Goal: Task Accomplishment & Management: Complete application form

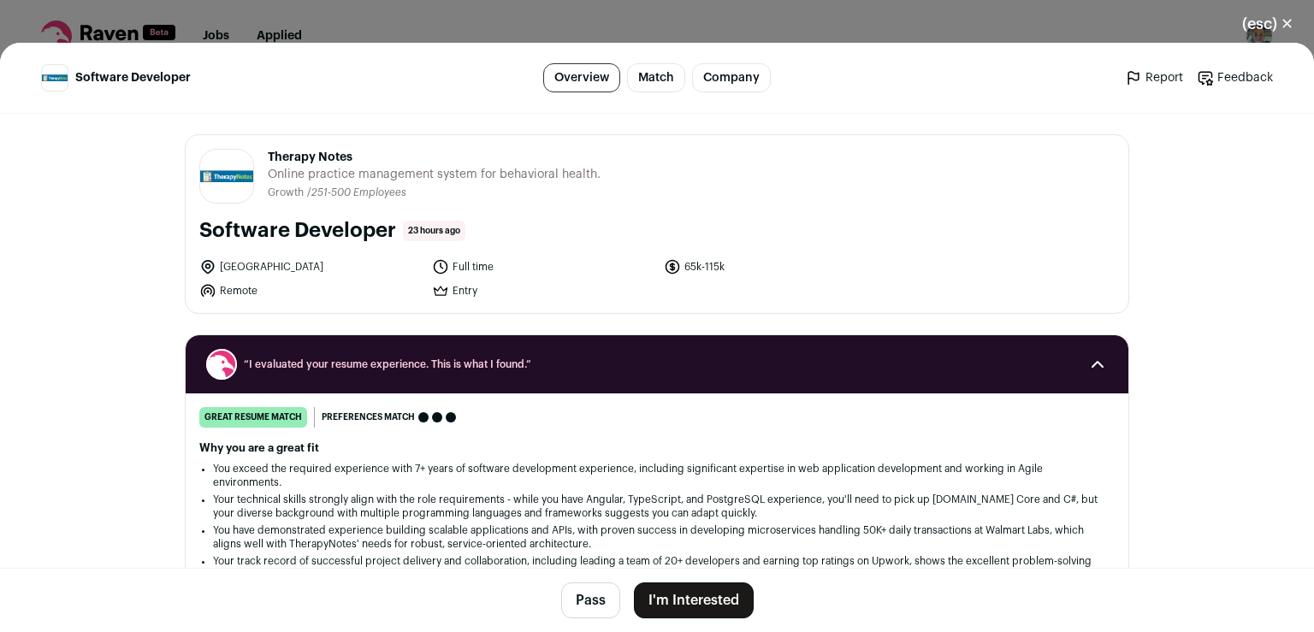
click at [705, 597] on button "I'm Interested" at bounding box center [694, 601] width 120 height 36
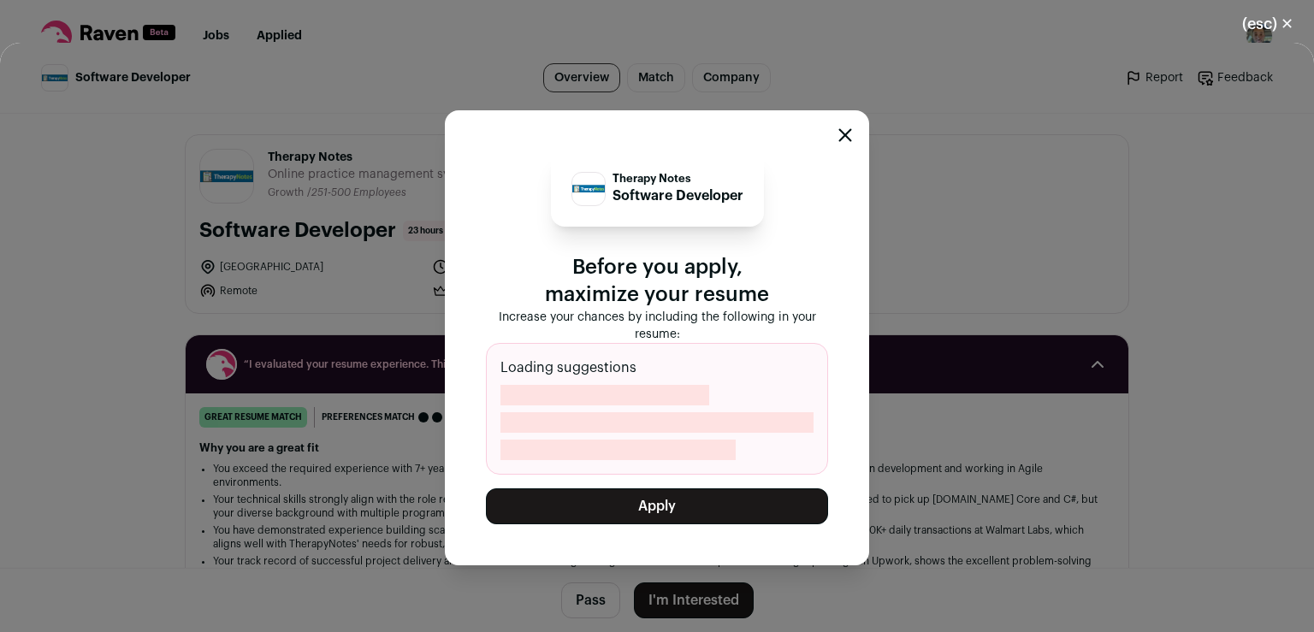
click at [654, 508] on button "Apply" at bounding box center [657, 506] width 342 height 36
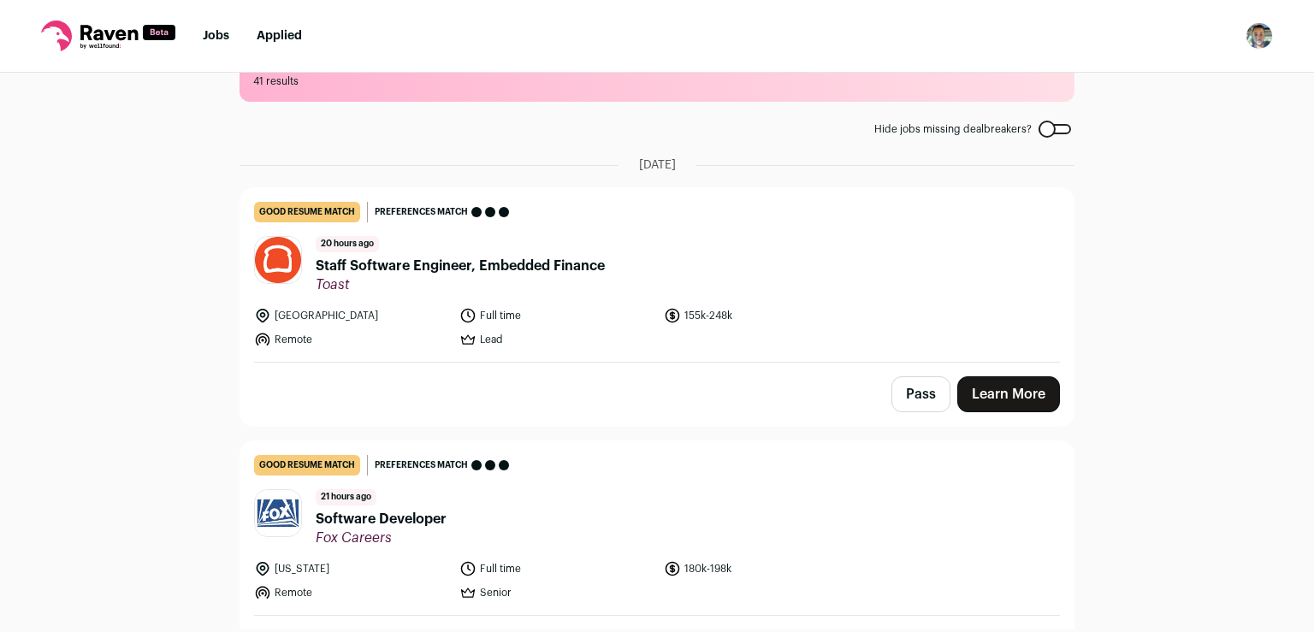
scroll to position [121, 0]
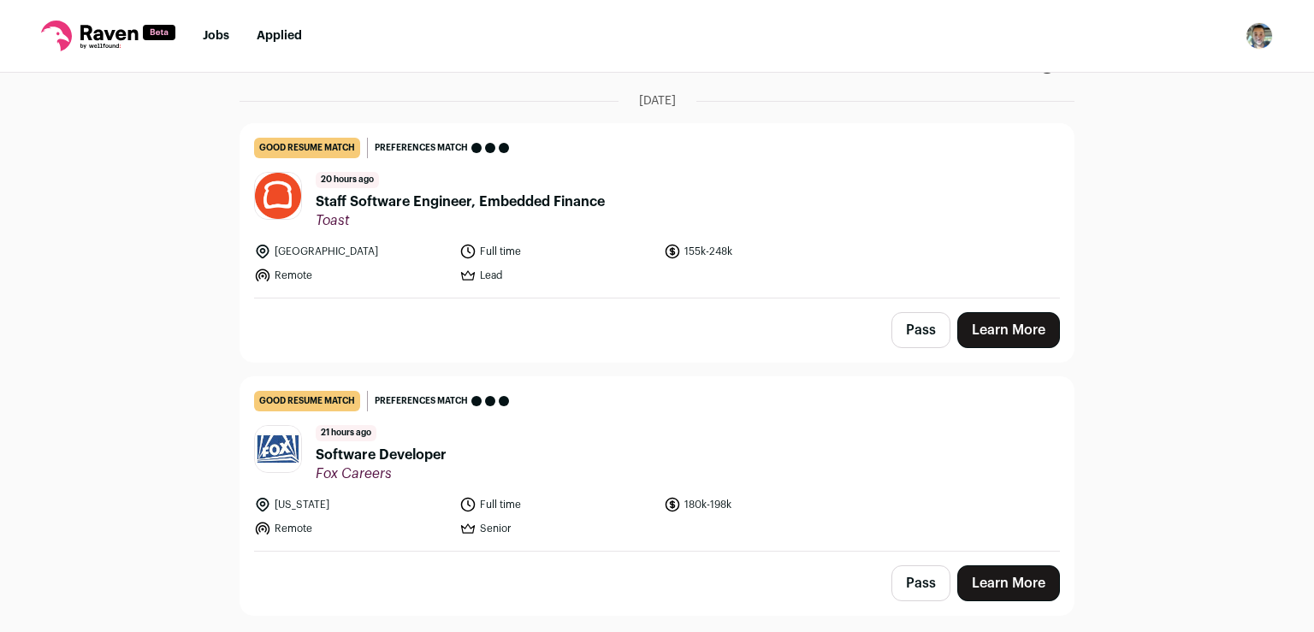
click at [911, 331] on button "Pass" at bounding box center [920, 330] width 59 height 36
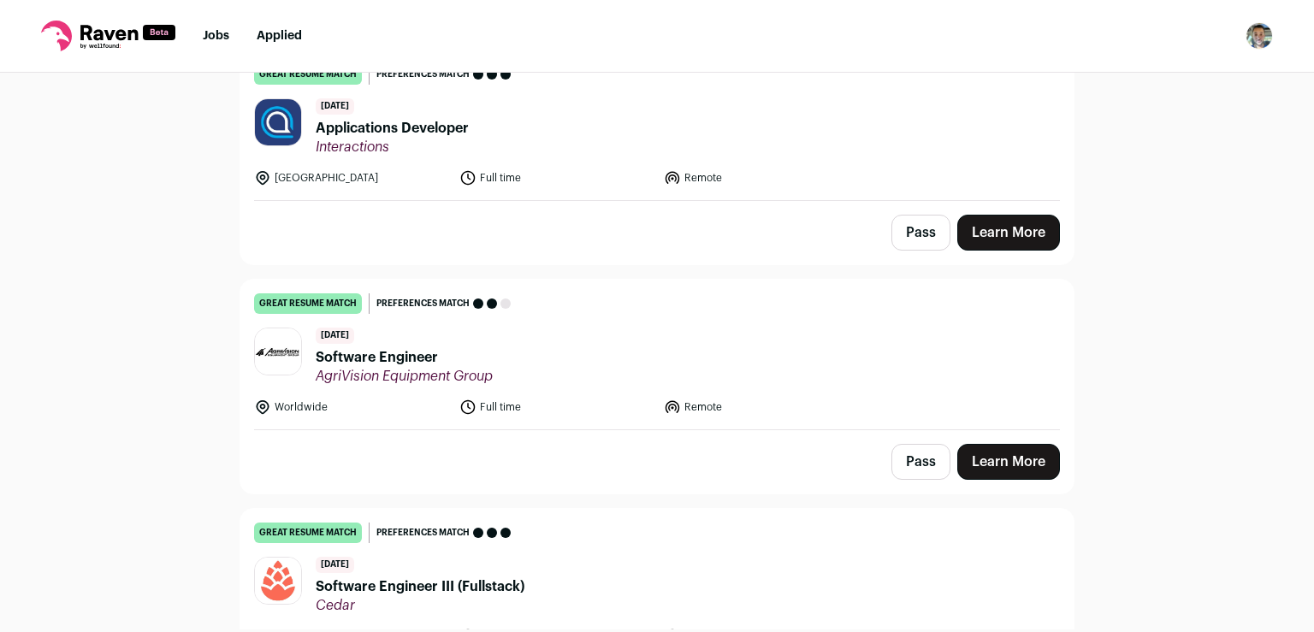
scroll to position [3010, 0]
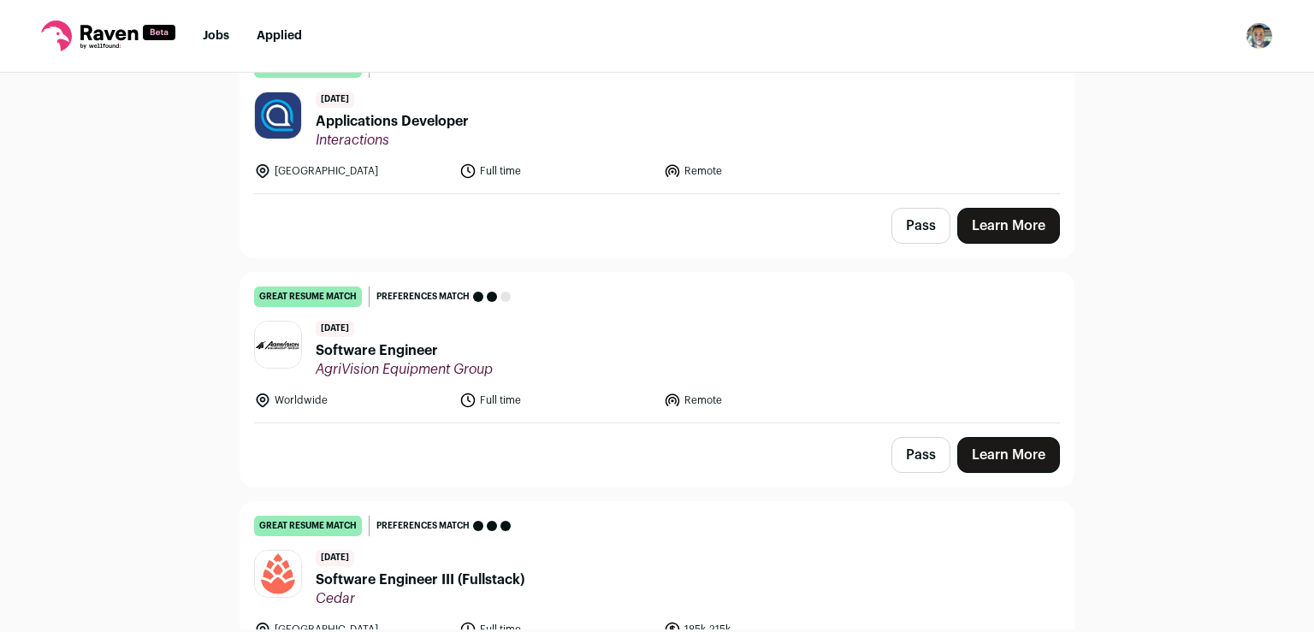
click at [977, 437] on link "Learn More" at bounding box center [1008, 455] width 103 height 36
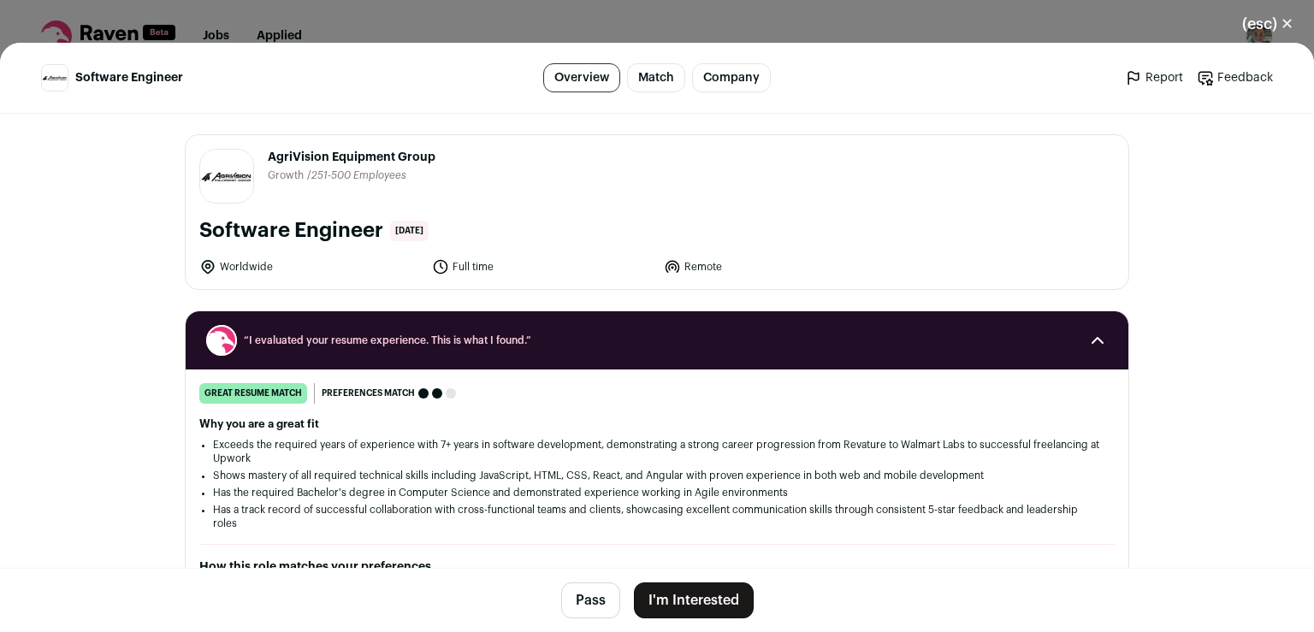
click at [698, 594] on button "I'm Interested" at bounding box center [694, 601] width 120 height 36
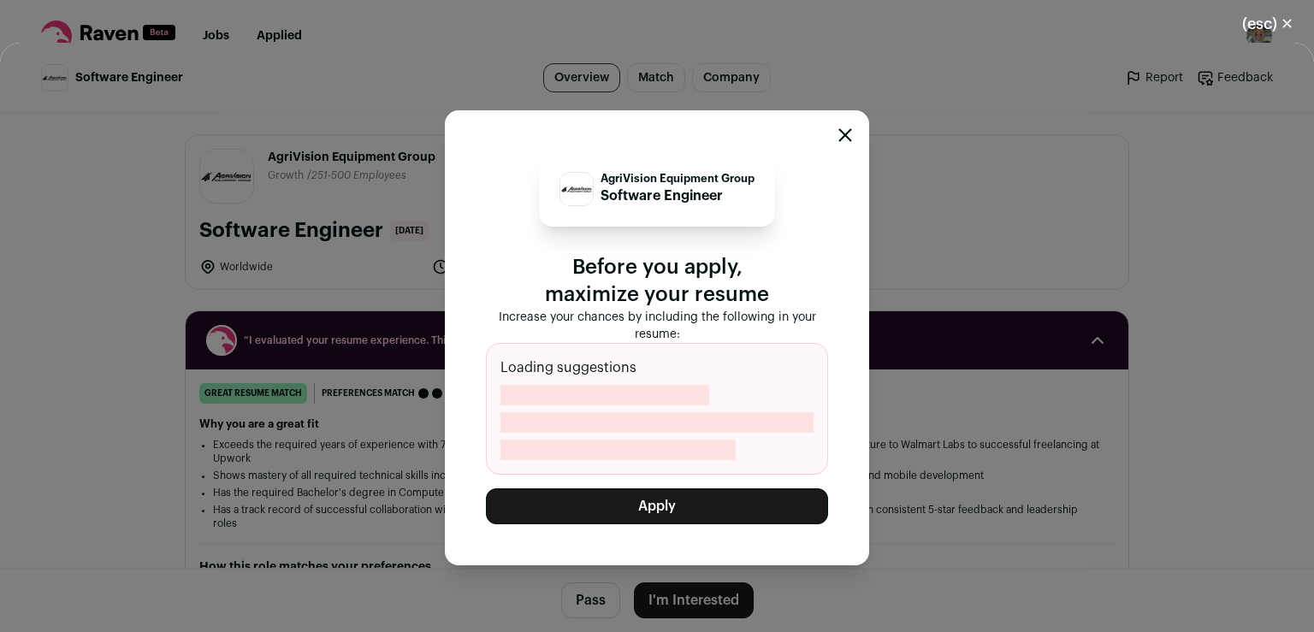
click at [728, 512] on button "Apply" at bounding box center [657, 506] width 342 height 36
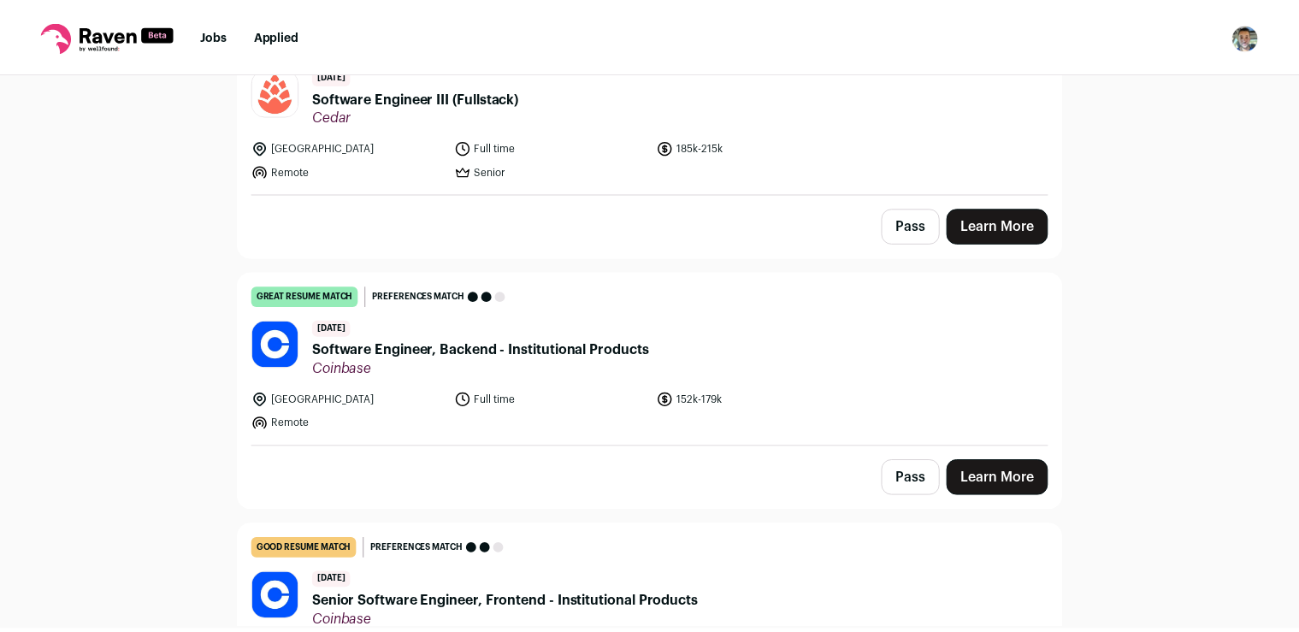
scroll to position [2986, 0]
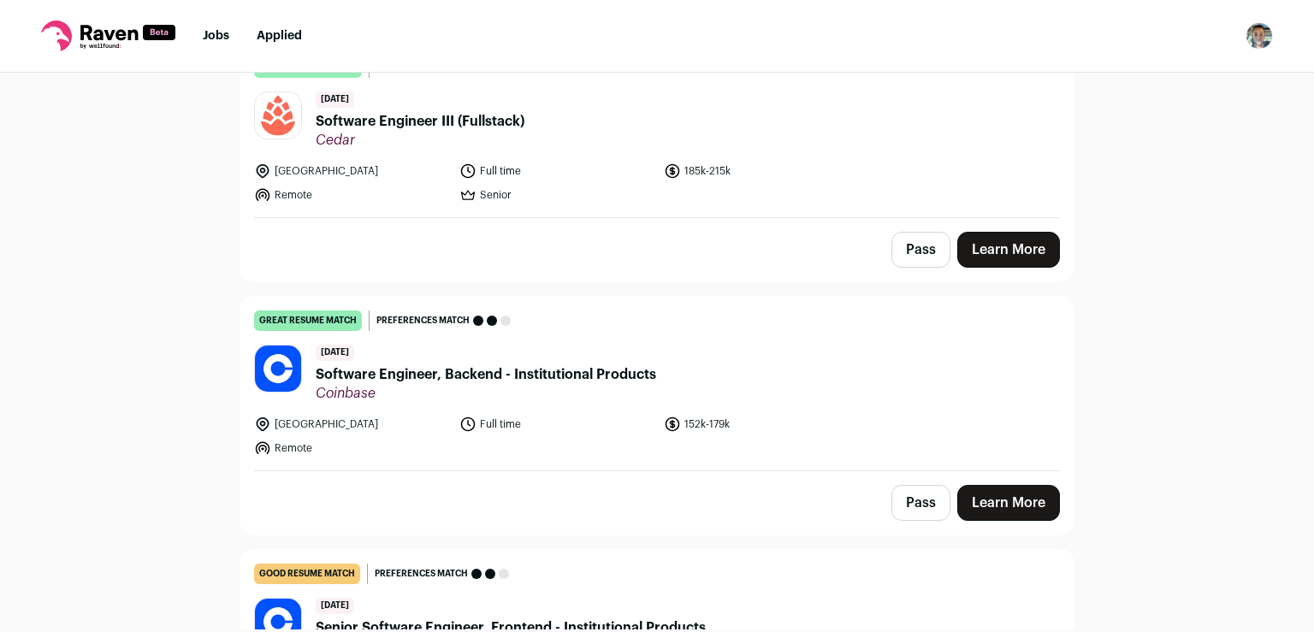
click at [287, 31] on link "Applied" at bounding box center [279, 36] width 45 height 12
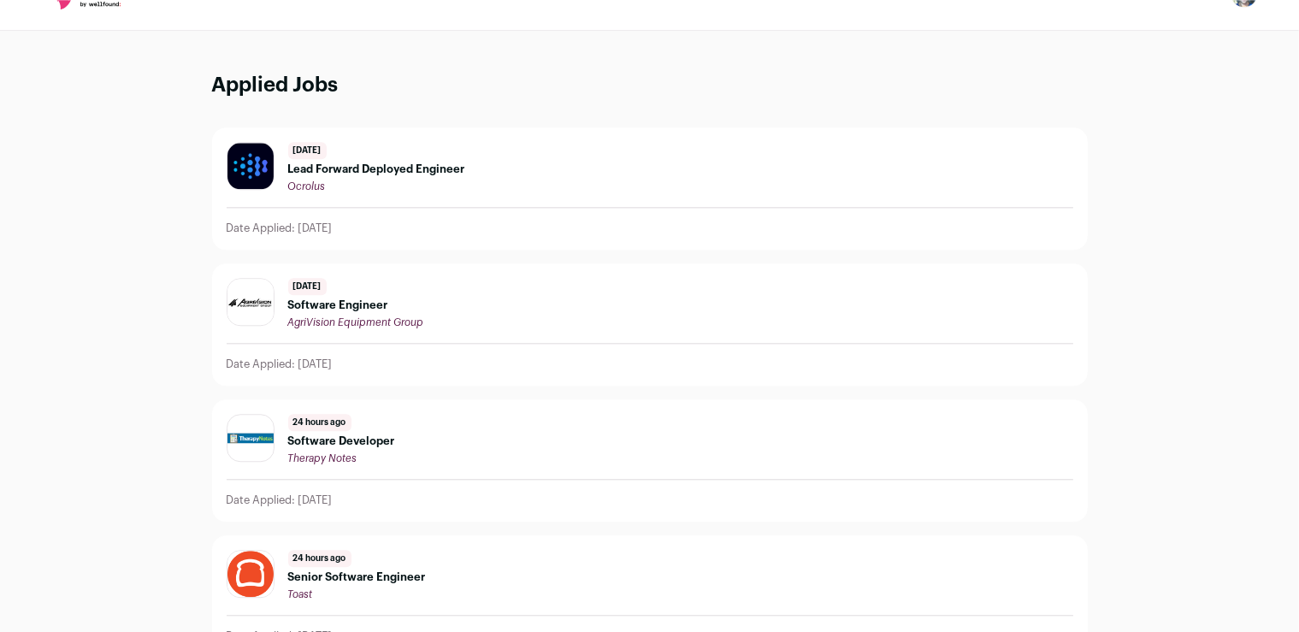
scroll to position [54, 0]
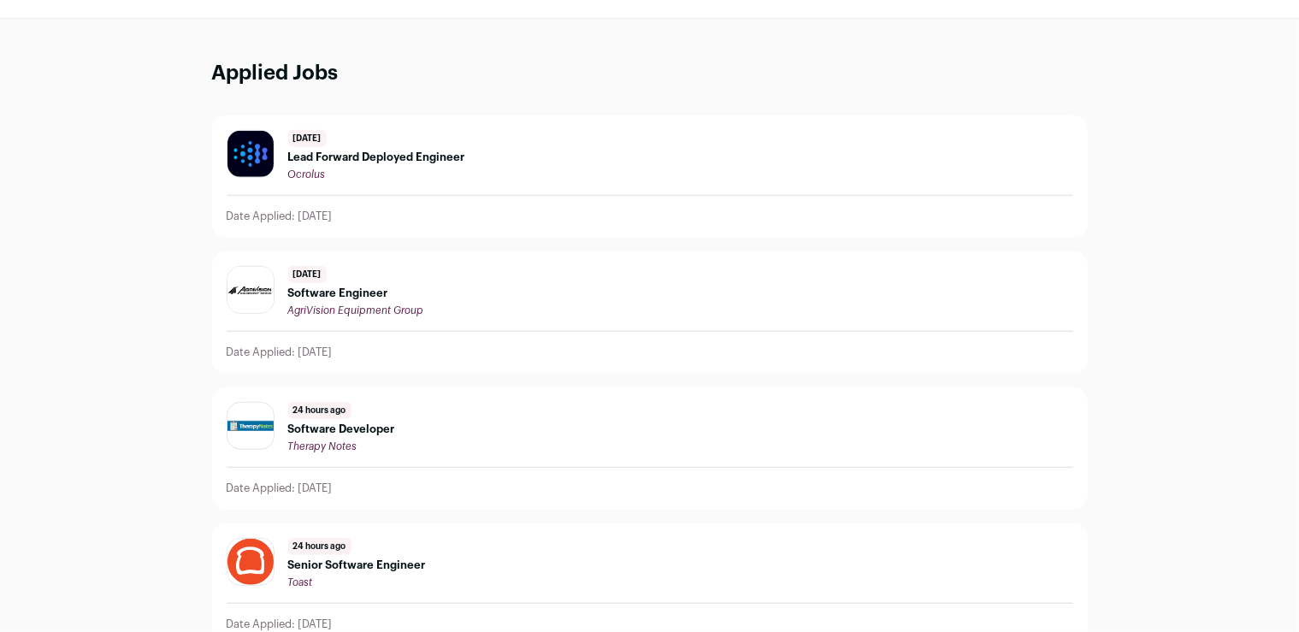
click at [420, 306] on span "AgriVision Equipment Group" at bounding box center [356, 310] width 136 height 10
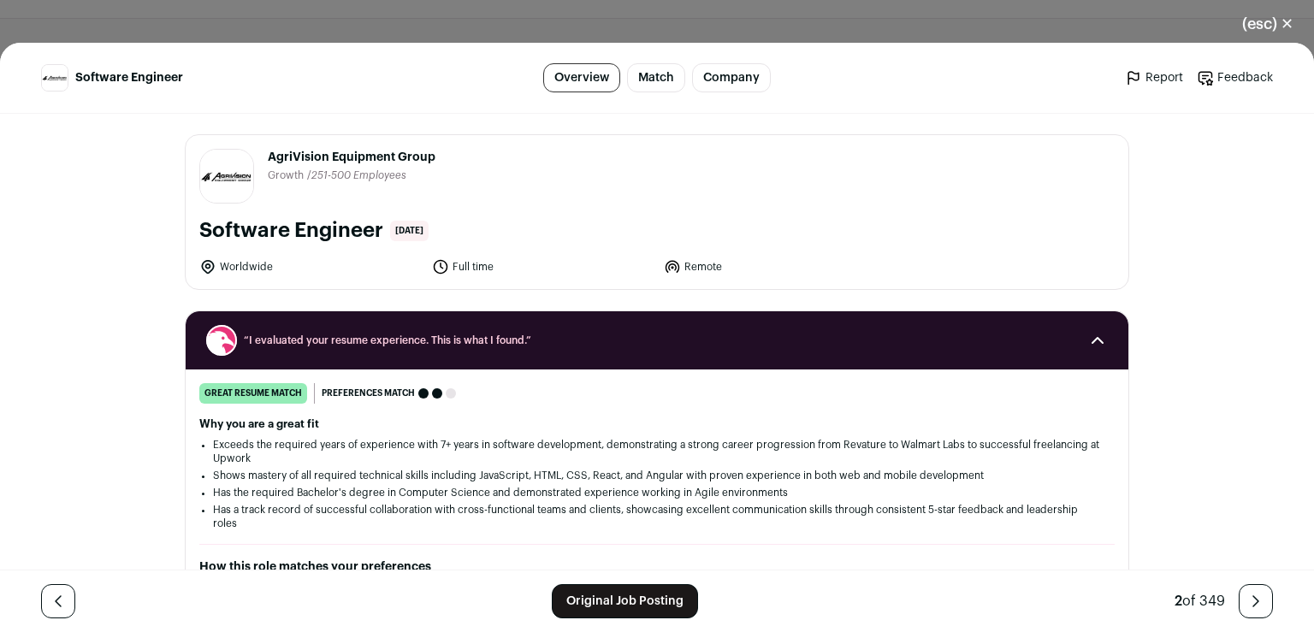
click at [420, 306] on div "(esc) ✕ Software Engineer Overview Match Company Report Feedback Report Feedbac…" at bounding box center [657, 316] width 1314 height 632
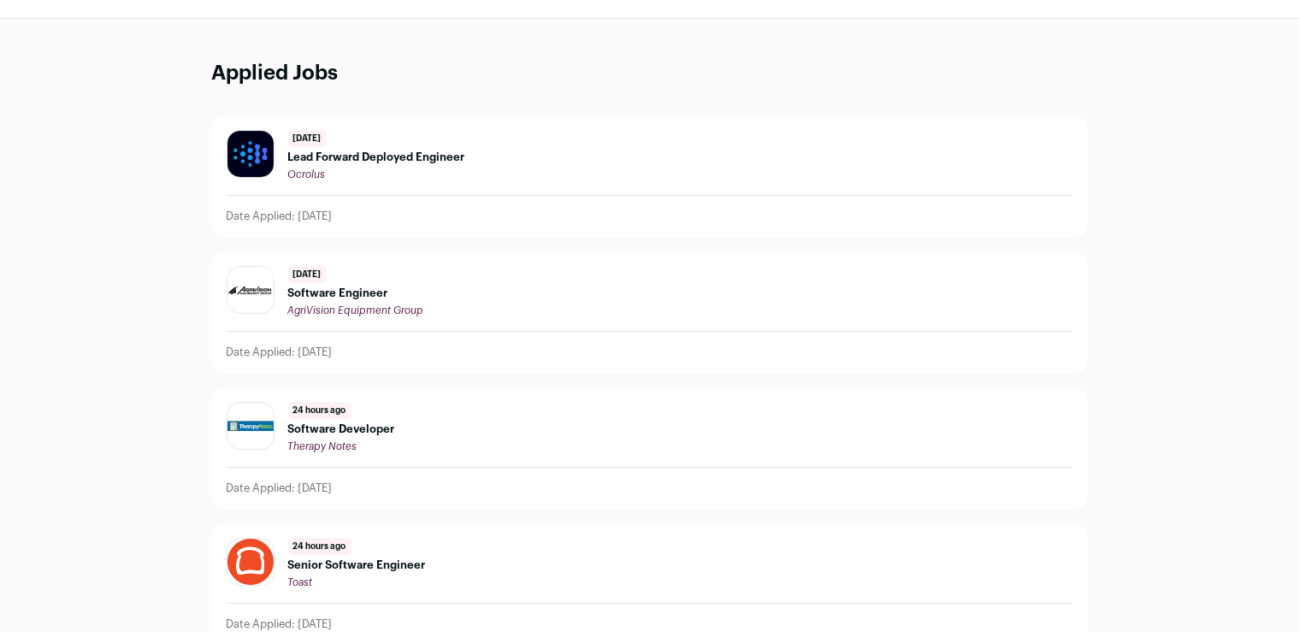
click at [420, 306] on span "AgriVision Equipment Group" at bounding box center [356, 310] width 136 height 10
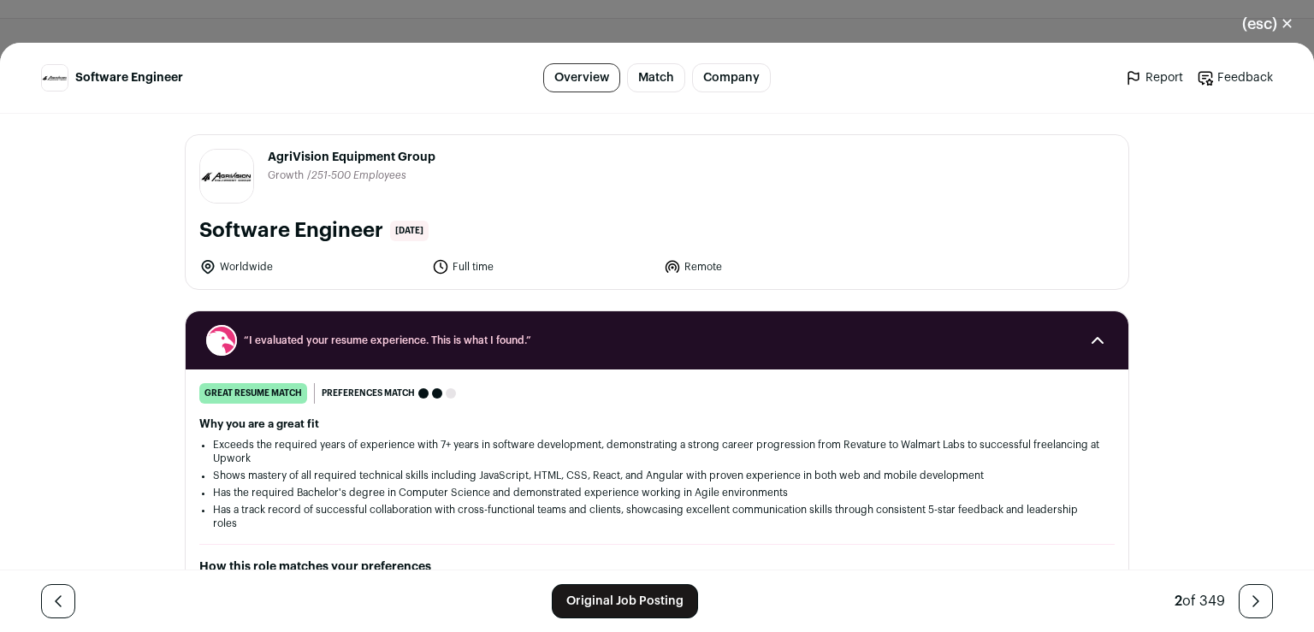
drag, startPoint x: 426, startPoint y: 158, endPoint x: 262, endPoint y: 166, distance: 164.4
click at [262, 166] on header "AgriVision Equipment Group [DOMAIN_NAME] Public / Private Private Valuation Unk…" at bounding box center [656, 176] width 915 height 55
copy span "AgriVision Equipment Group"
click at [1286, 19] on button "(esc) ✕" at bounding box center [1267, 24] width 92 height 38
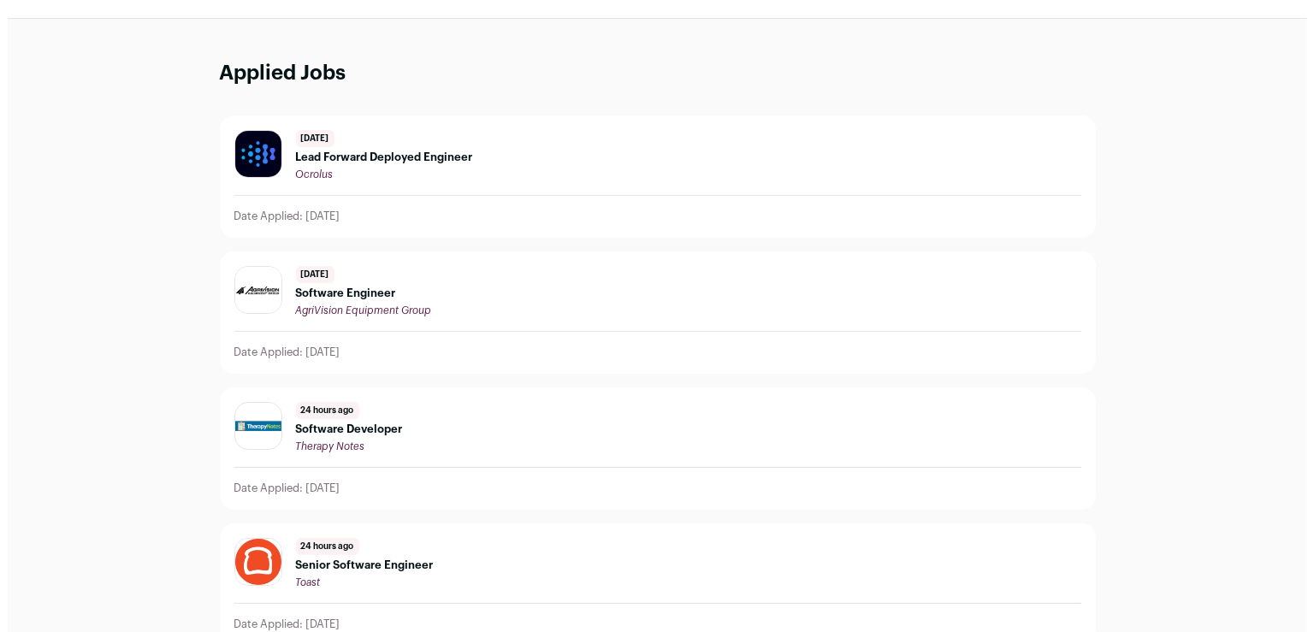
scroll to position [0, 0]
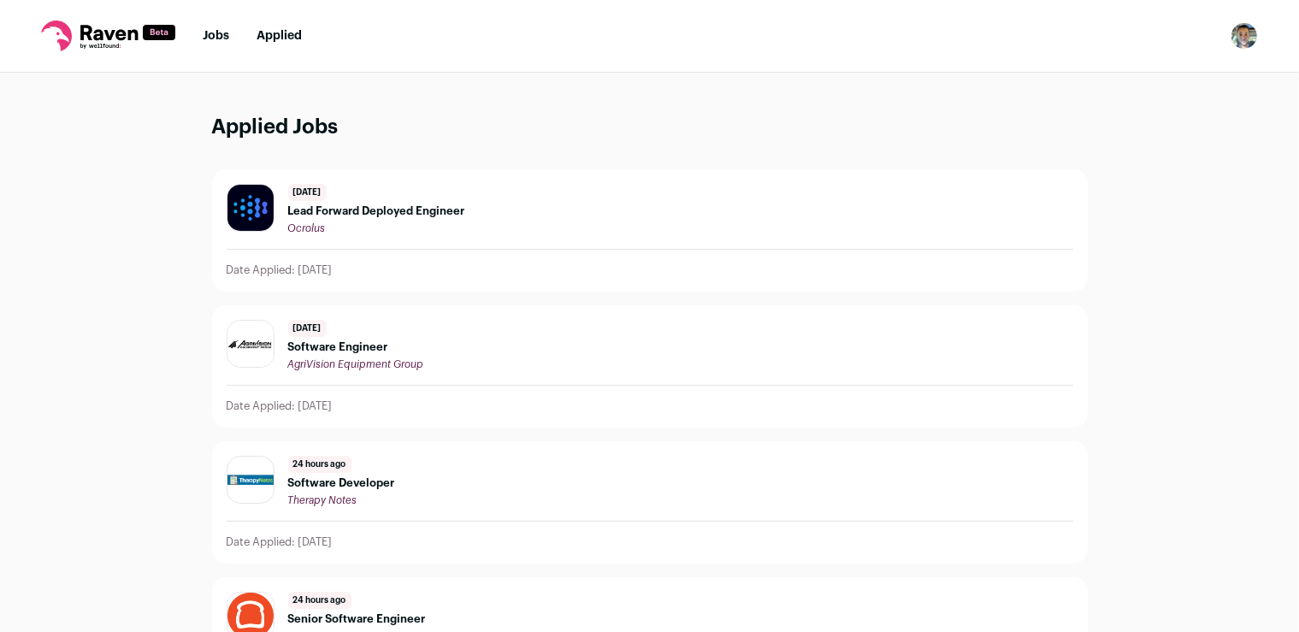
click at [220, 38] on link "Jobs" at bounding box center [216, 36] width 27 height 12
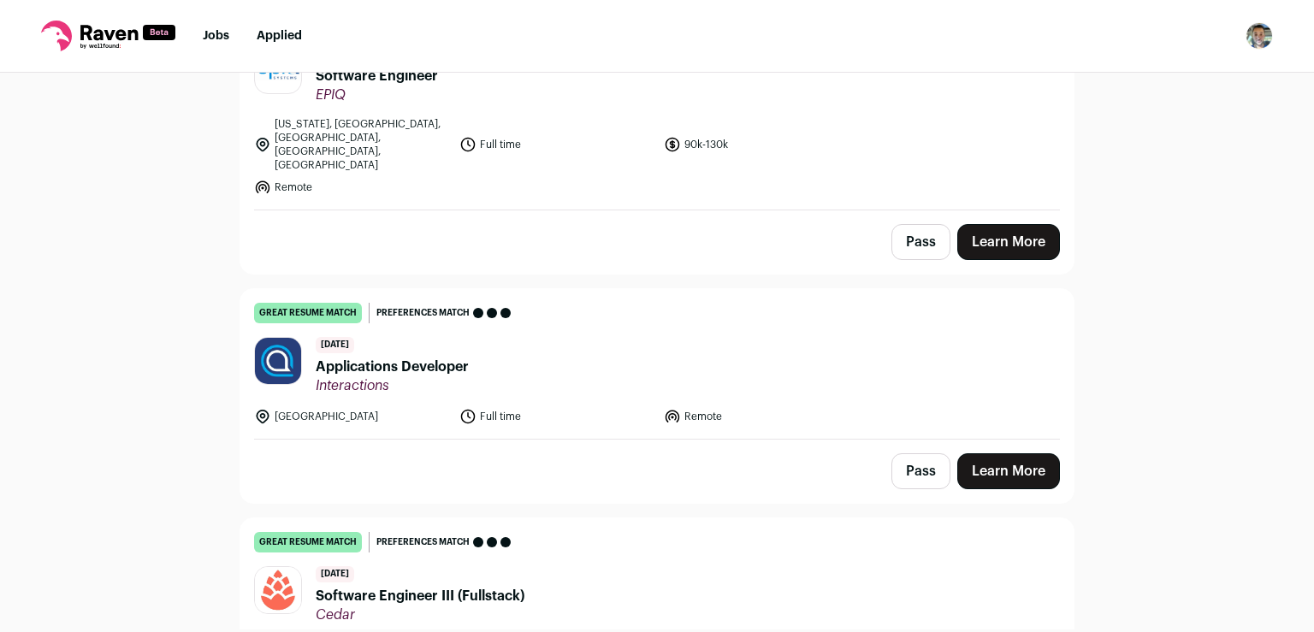
scroll to position [2704, 0]
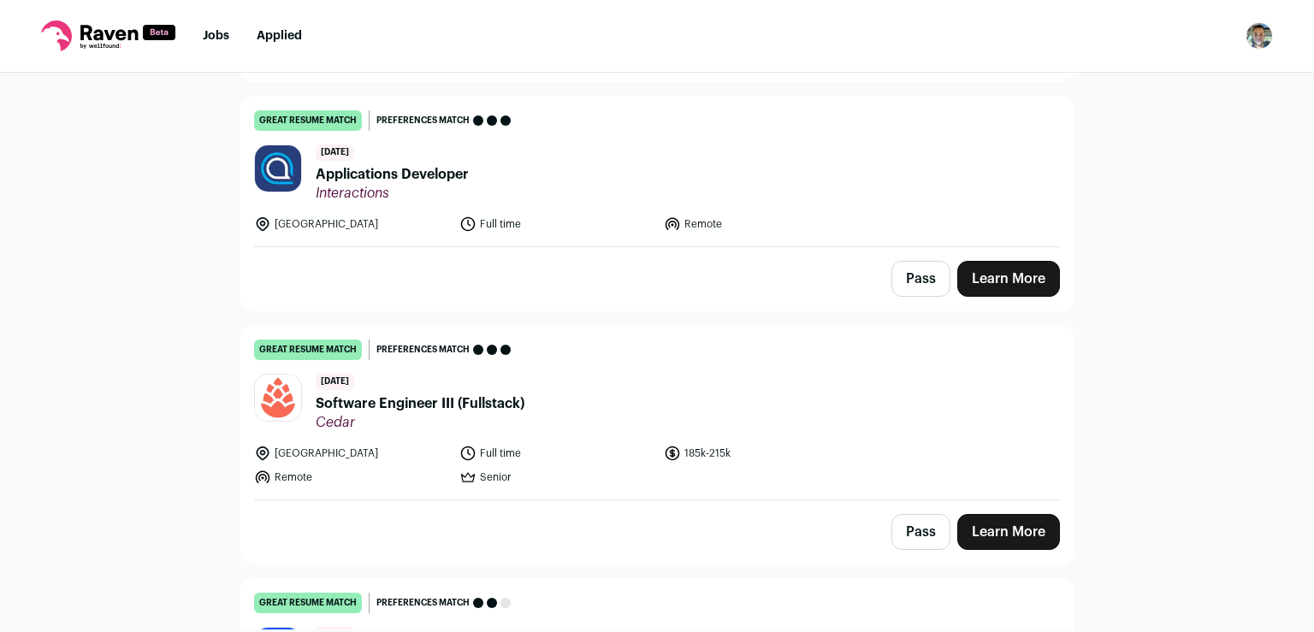
click at [1013, 514] on link "Learn More" at bounding box center [1008, 532] width 103 height 36
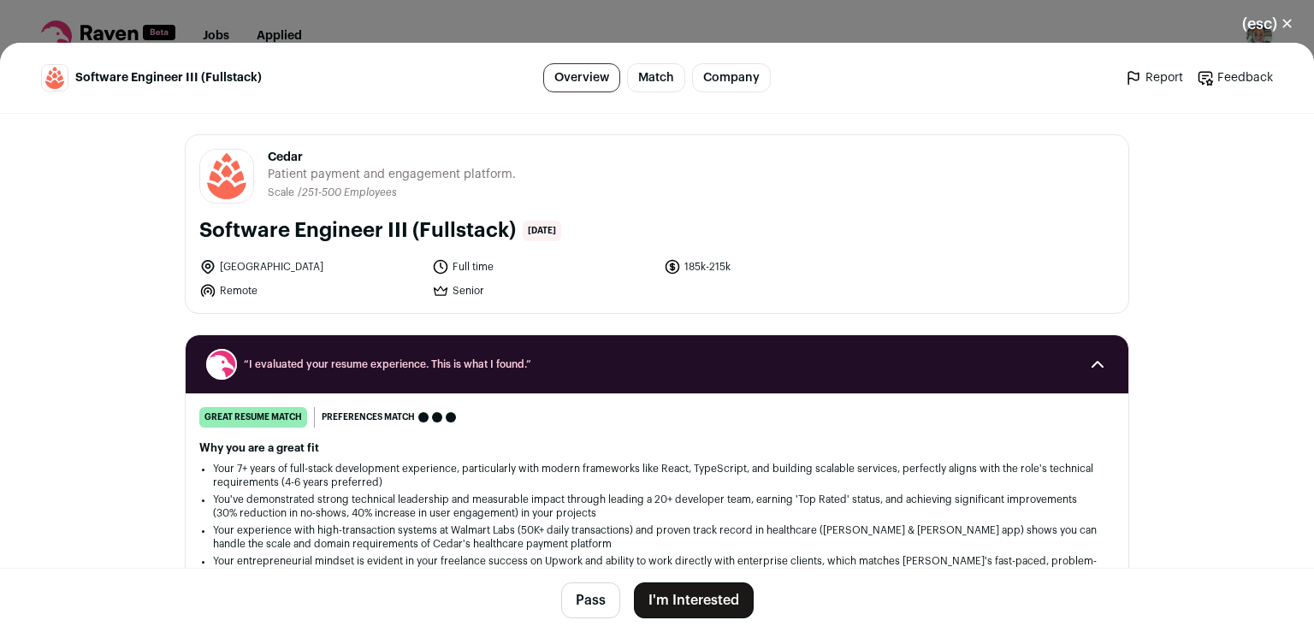
click at [704, 597] on button "I'm Interested" at bounding box center [694, 601] width 120 height 36
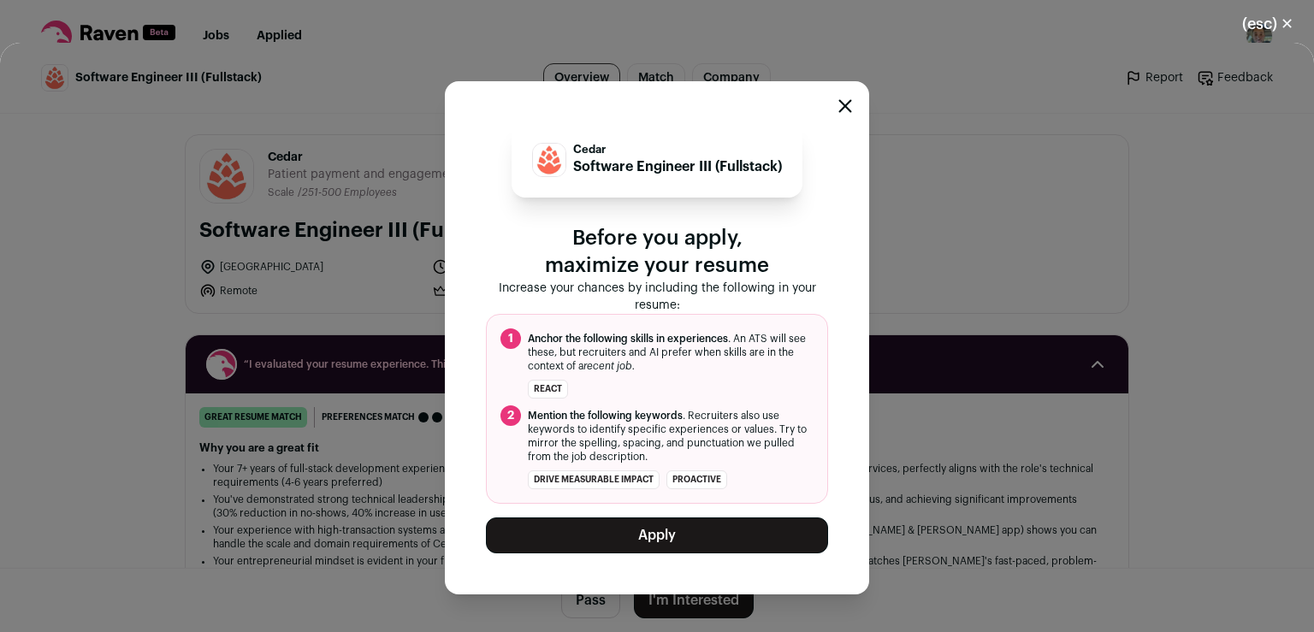
click at [697, 546] on button "Apply" at bounding box center [657, 536] width 342 height 36
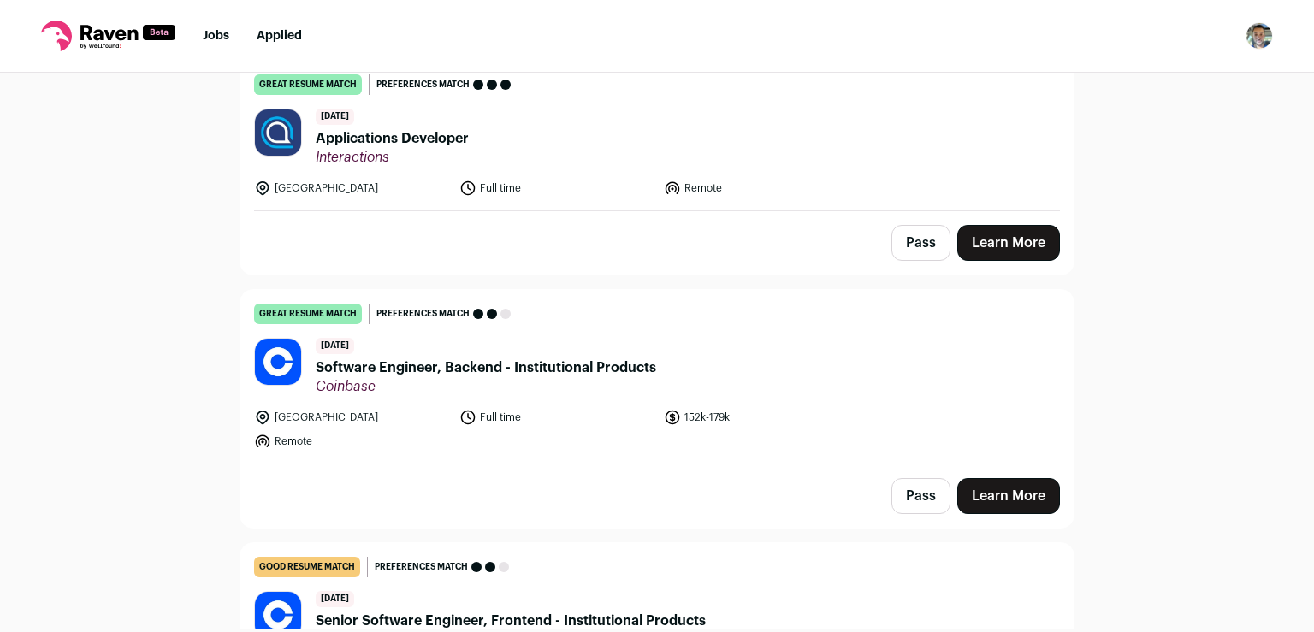
scroll to position [2711, 0]
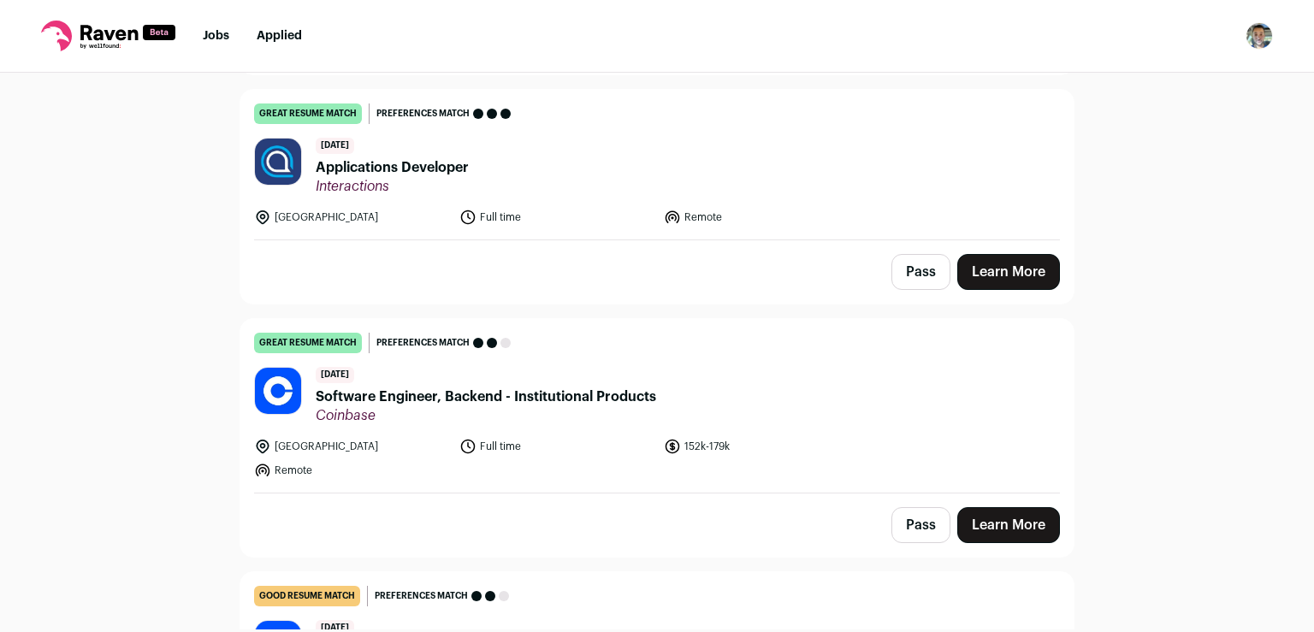
click at [1035, 254] on link "Learn More" at bounding box center [1008, 272] width 103 height 36
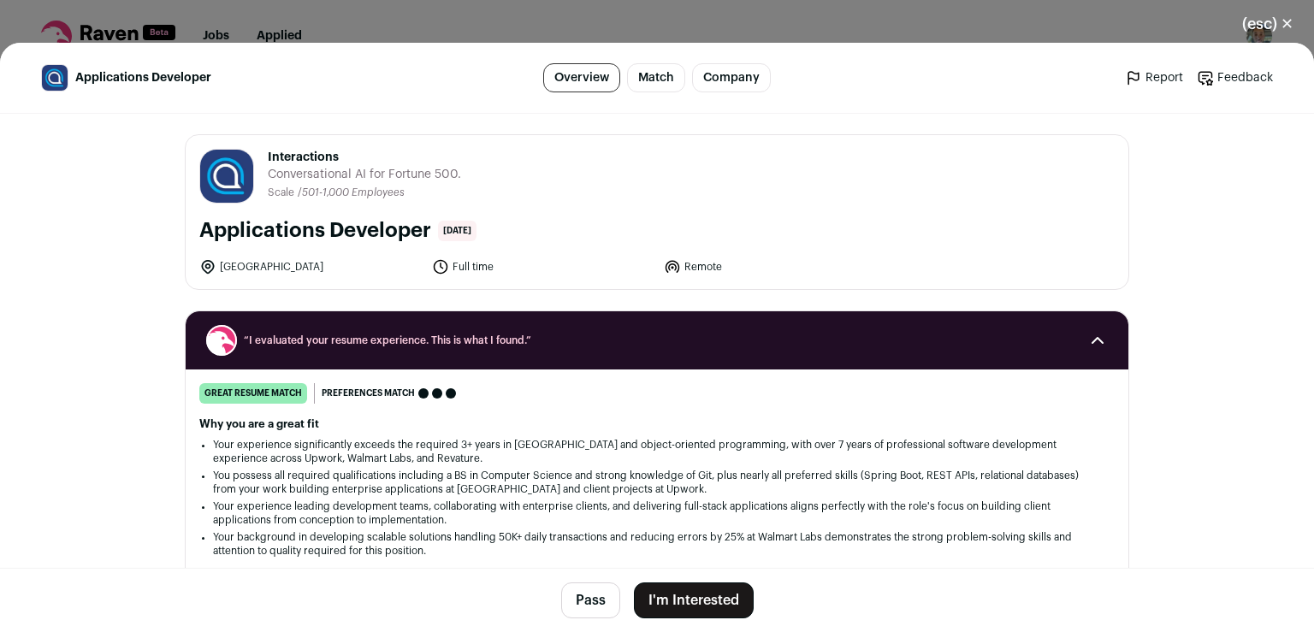
click at [665, 604] on button "I'm Interested" at bounding box center [694, 601] width 120 height 36
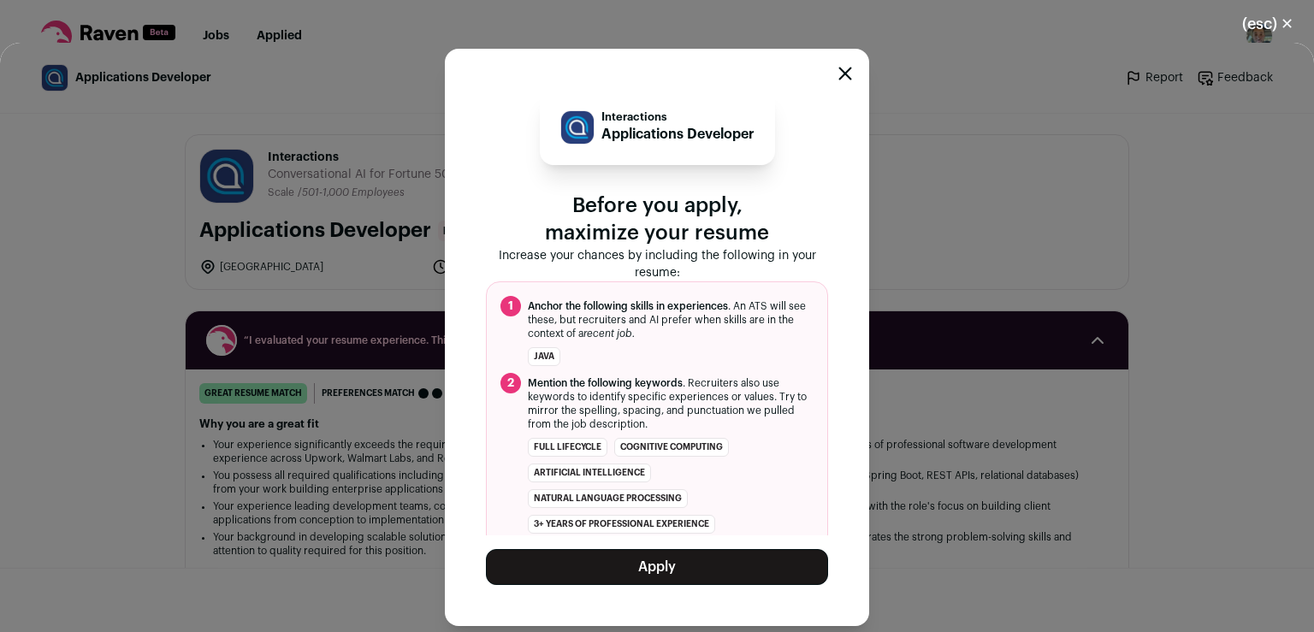
click at [677, 562] on button "Apply" at bounding box center [657, 567] width 342 height 36
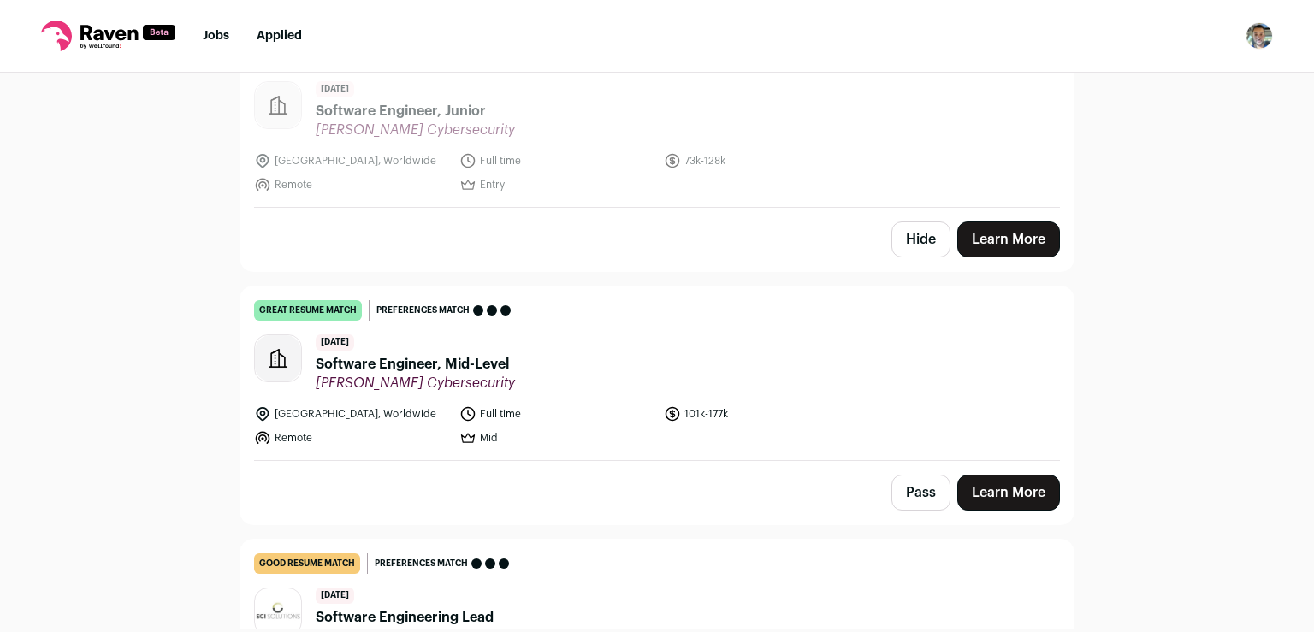
scroll to position [3280, 0]
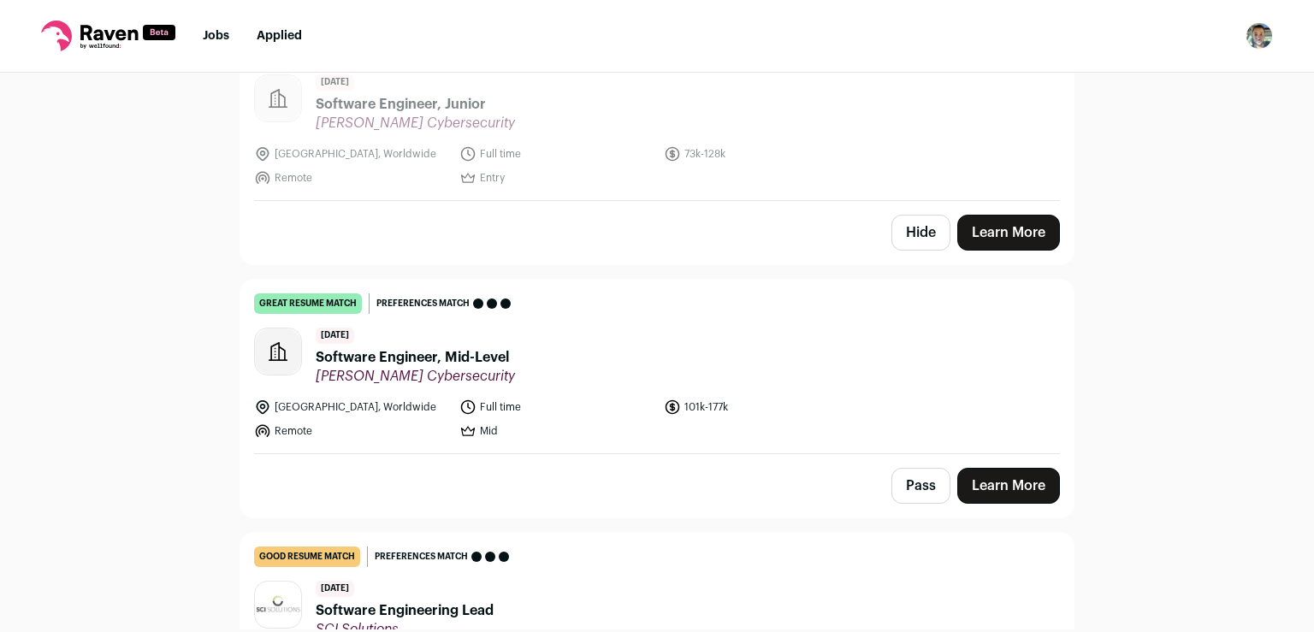
click at [1008, 468] on link "Learn More" at bounding box center [1008, 486] width 103 height 36
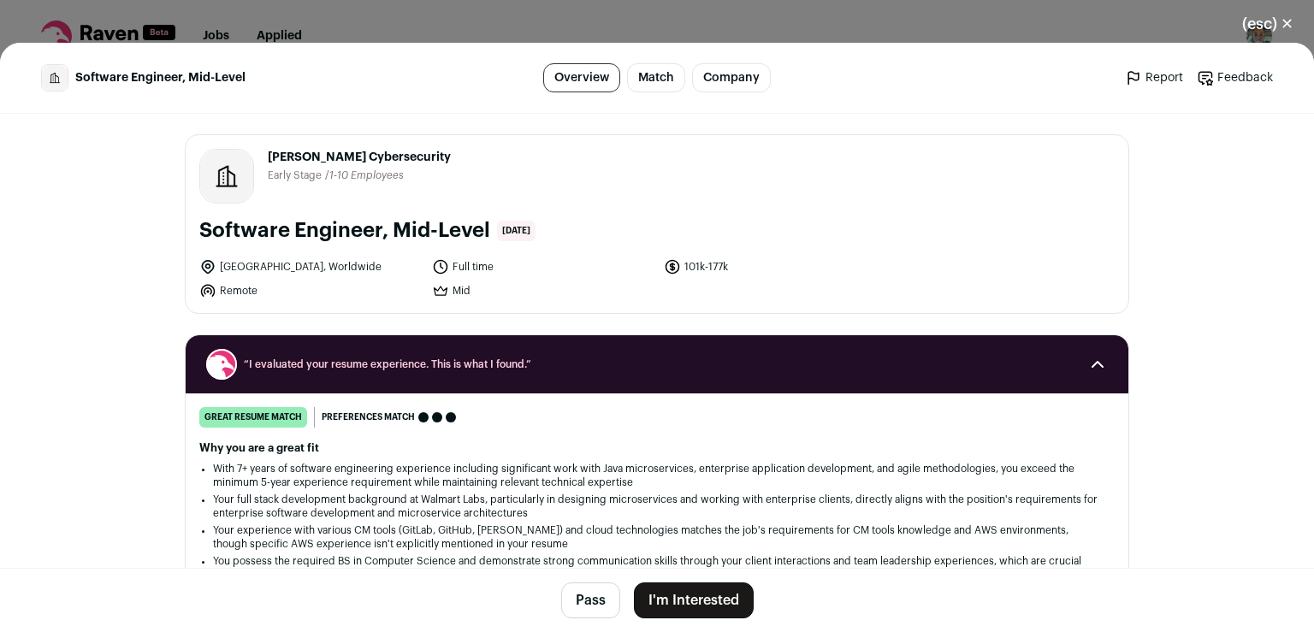
click at [713, 601] on button "I'm Interested" at bounding box center [694, 601] width 120 height 36
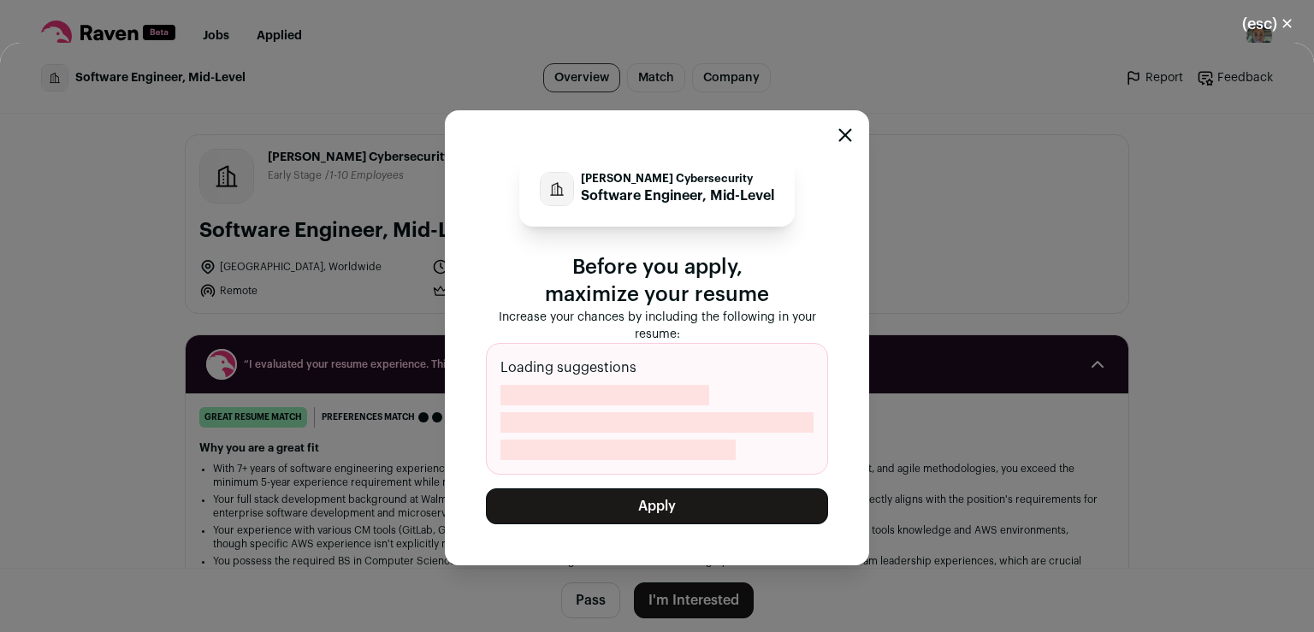
click at [720, 501] on button "Apply" at bounding box center [657, 506] width 342 height 36
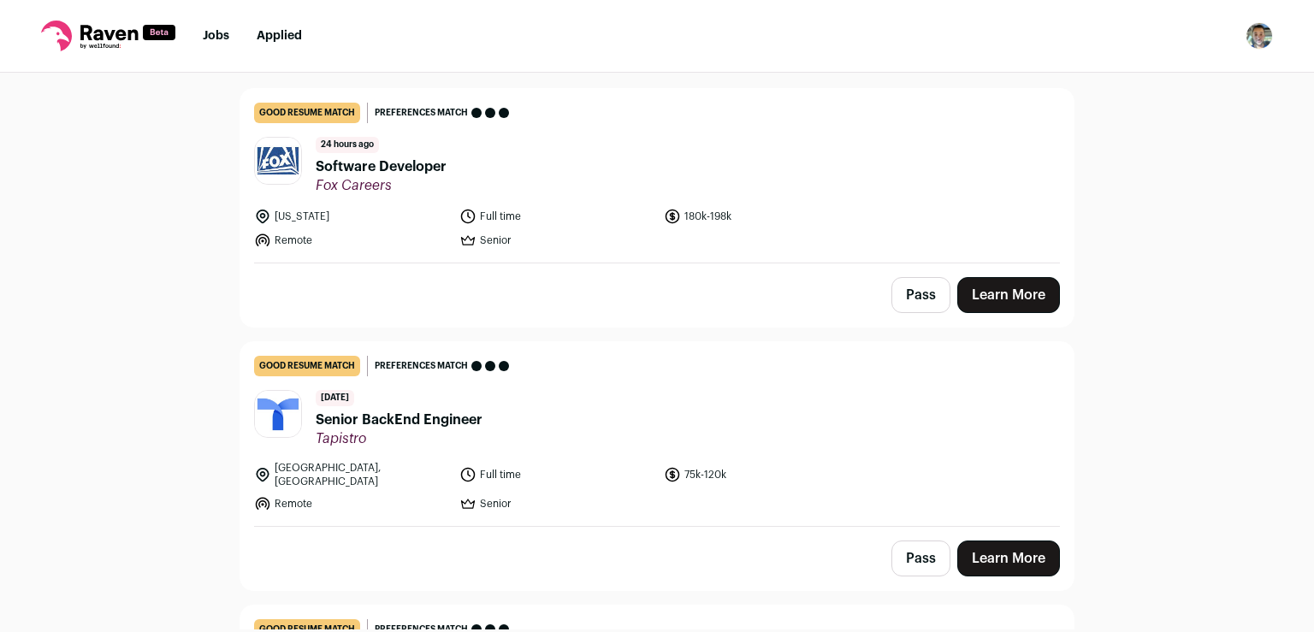
scroll to position [0, 0]
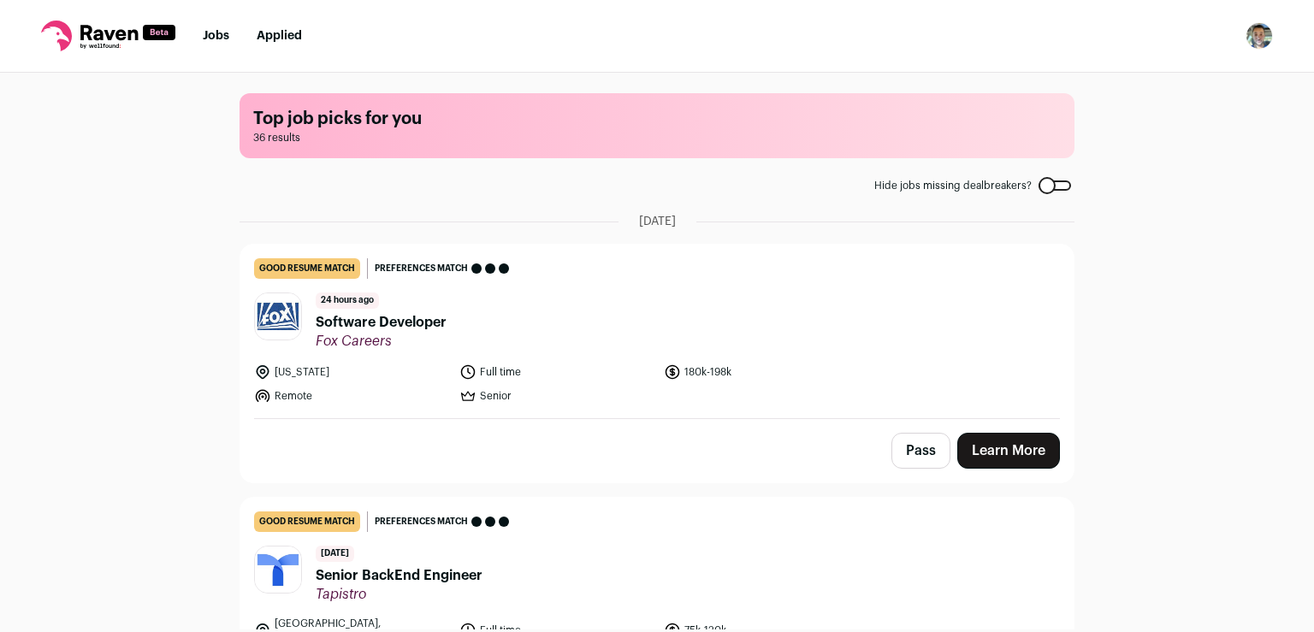
click at [1019, 445] on link "Learn More" at bounding box center [1008, 451] width 103 height 36
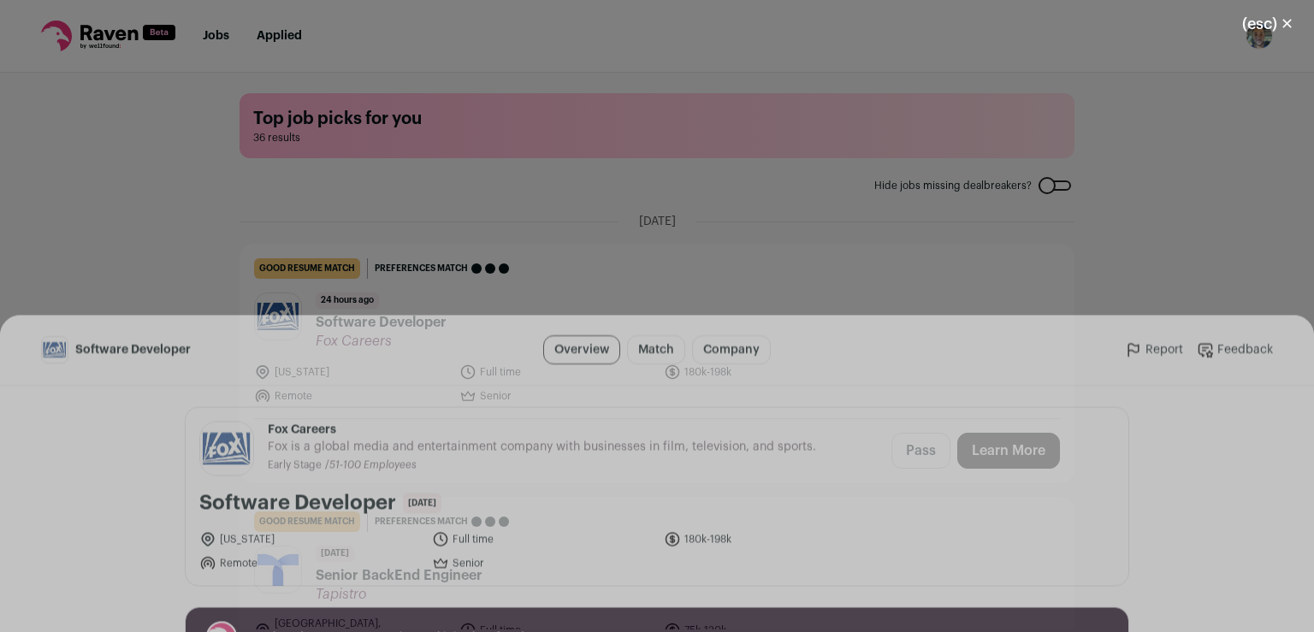
click at [693, 606] on button "I'm Interested" at bounding box center [694, 601] width 120 height 36
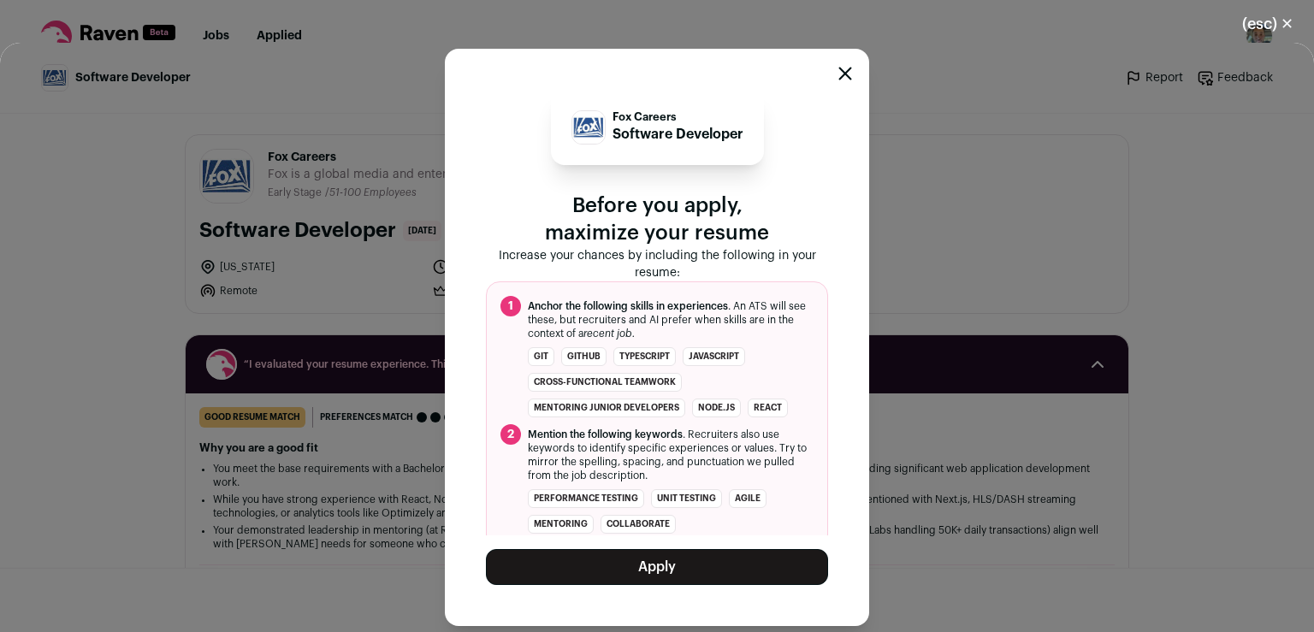
click at [678, 573] on button "Apply" at bounding box center [657, 567] width 342 height 36
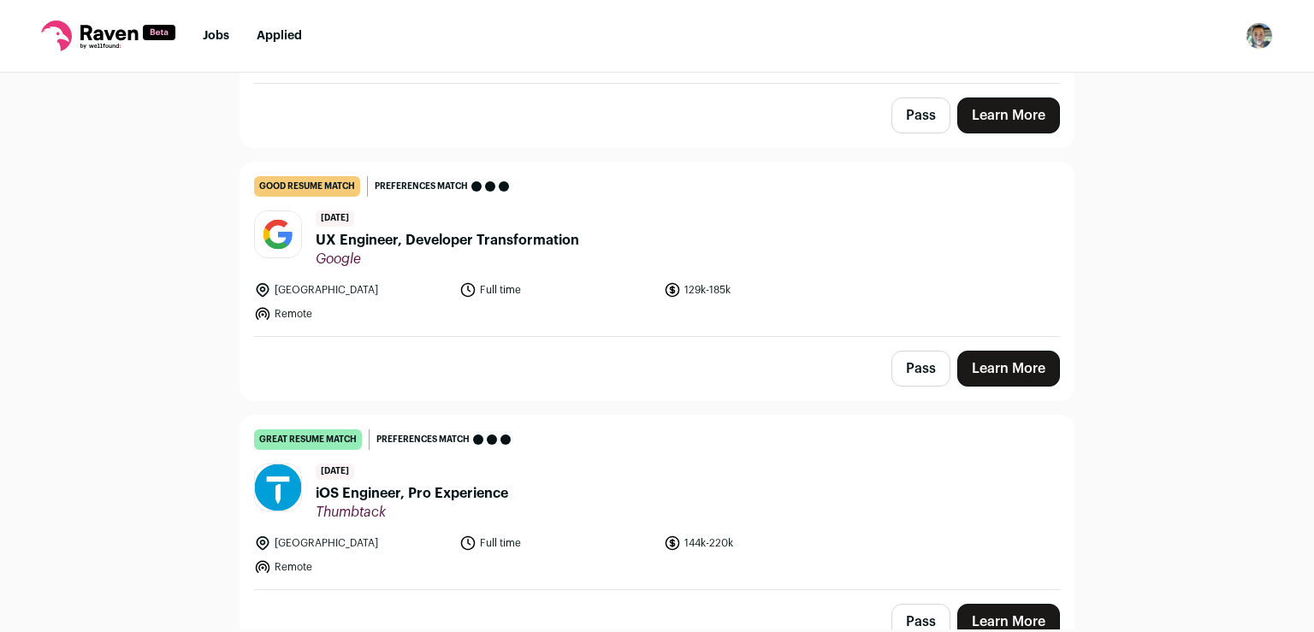
scroll to position [1216, 0]
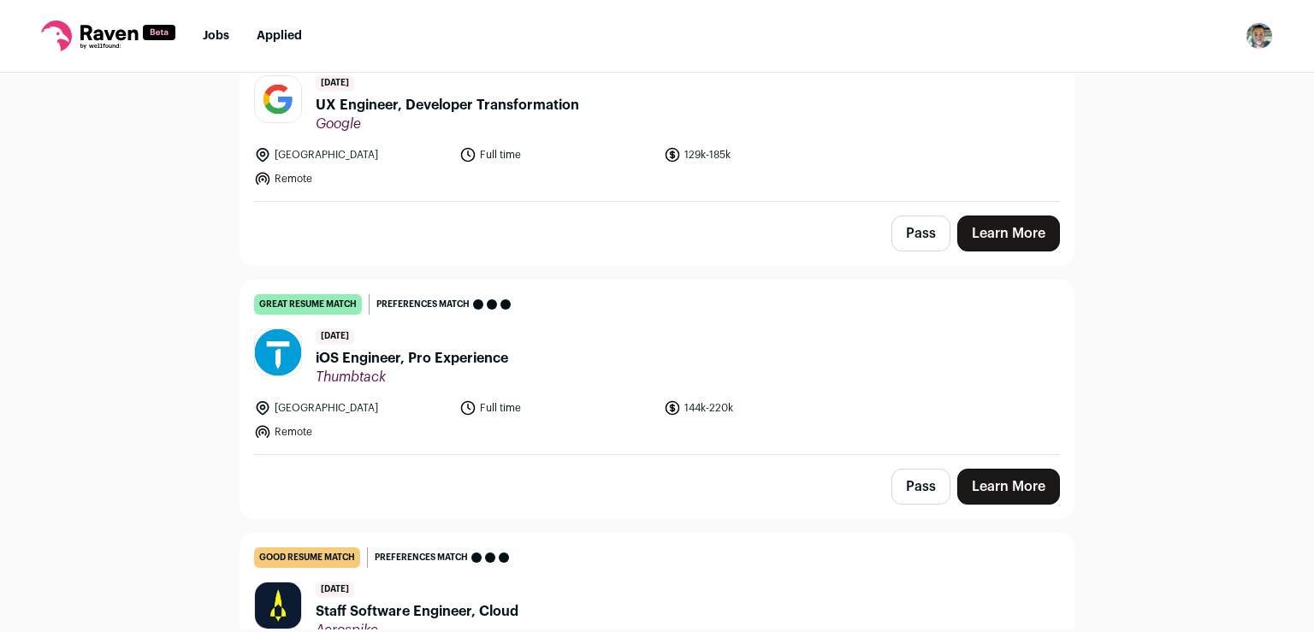
click at [965, 478] on link "Learn More" at bounding box center [1008, 487] width 103 height 36
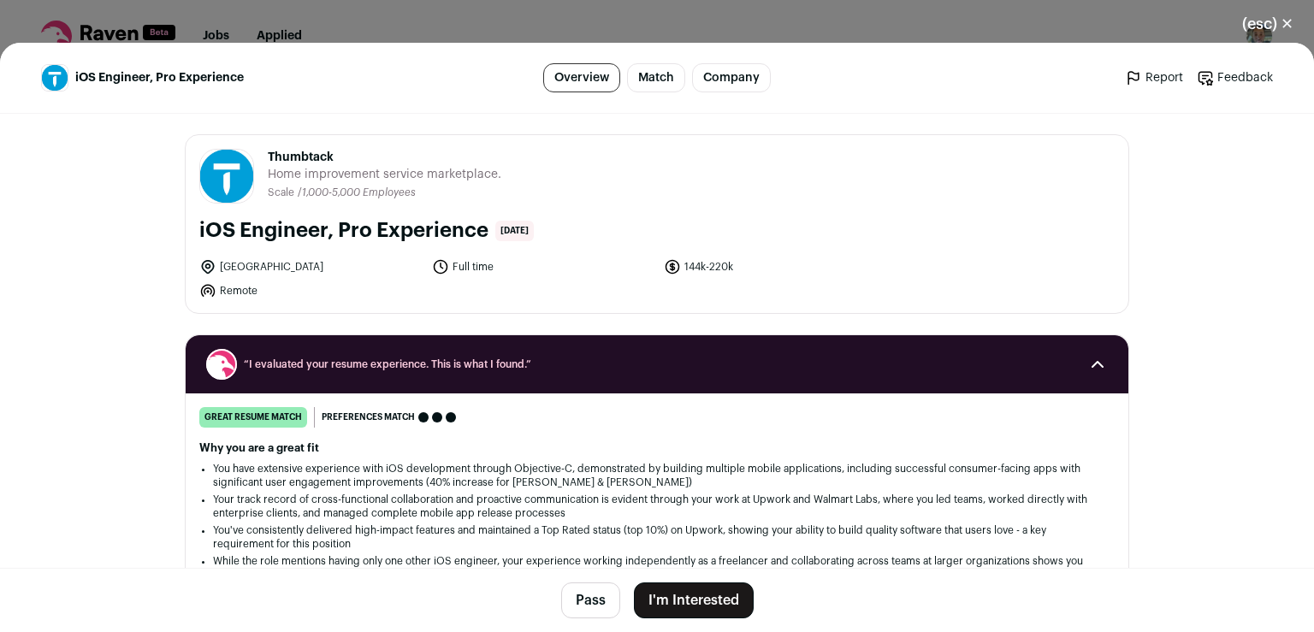
click at [692, 600] on button "I'm Interested" at bounding box center [694, 601] width 120 height 36
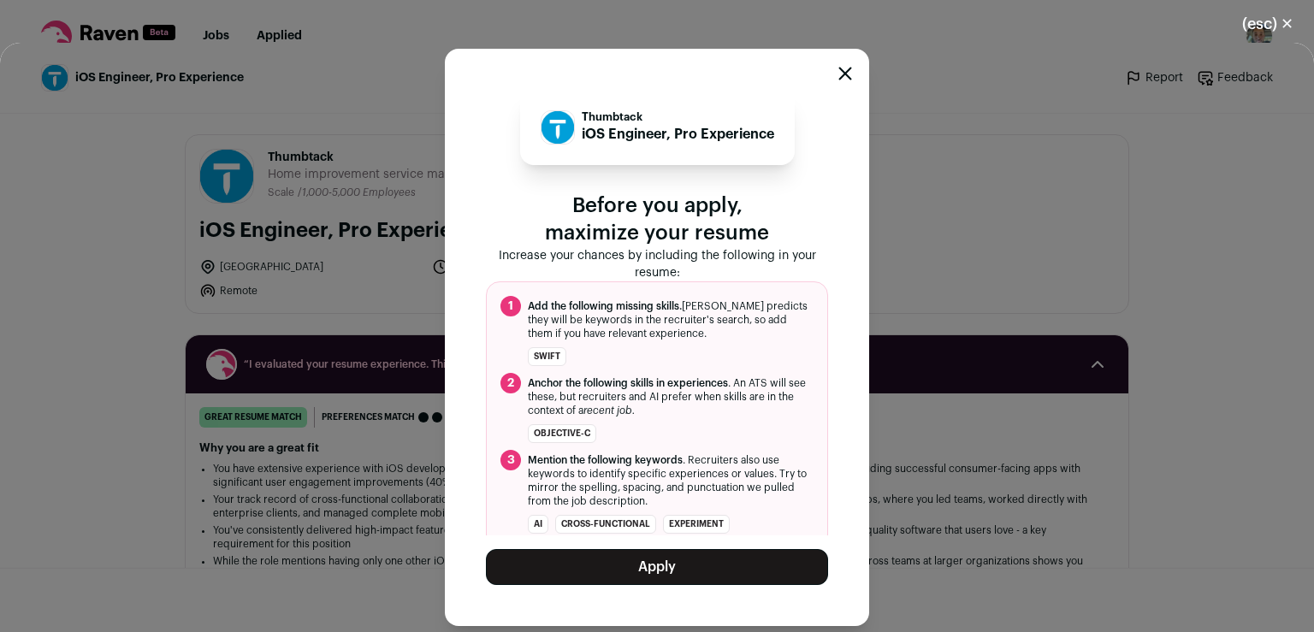
click at [849, 64] on div "Thumbtack iOS Engineer, Pro Experience Before you apply, maximize your resume I…" at bounding box center [657, 337] width 424 height 577
click at [840, 74] on icon "Close modal" at bounding box center [845, 74] width 14 height 14
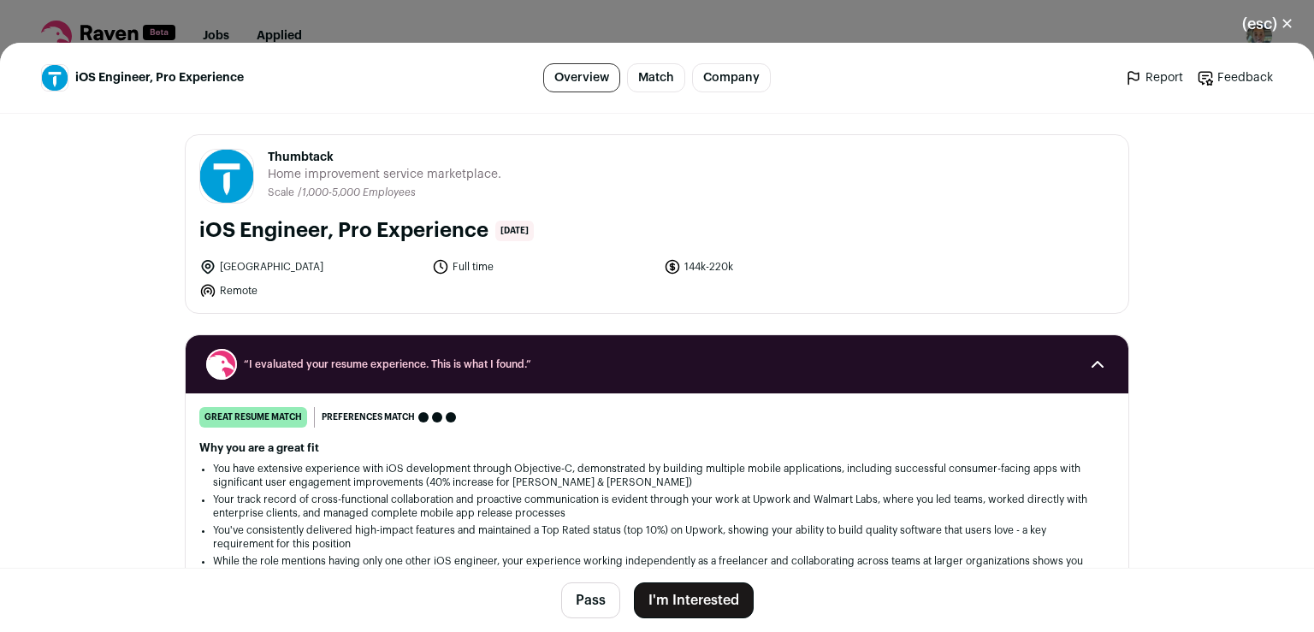
click at [594, 605] on button "Pass" at bounding box center [590, 601] width 59 height 36
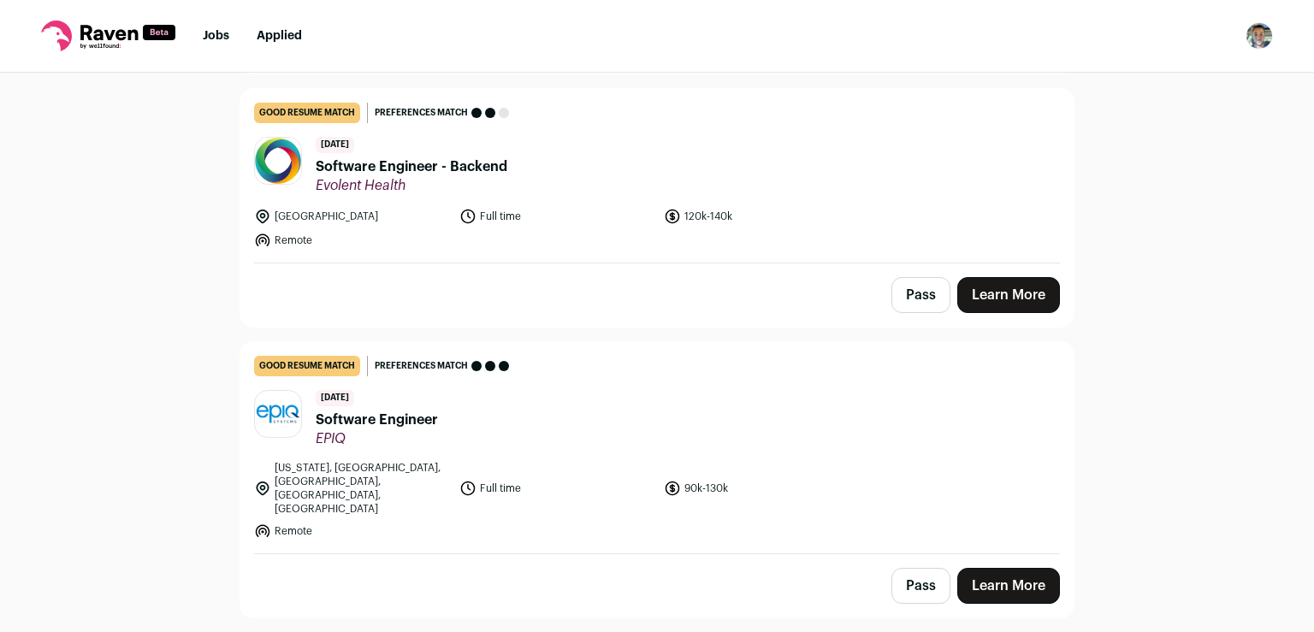
scroll to position [2135, 0]
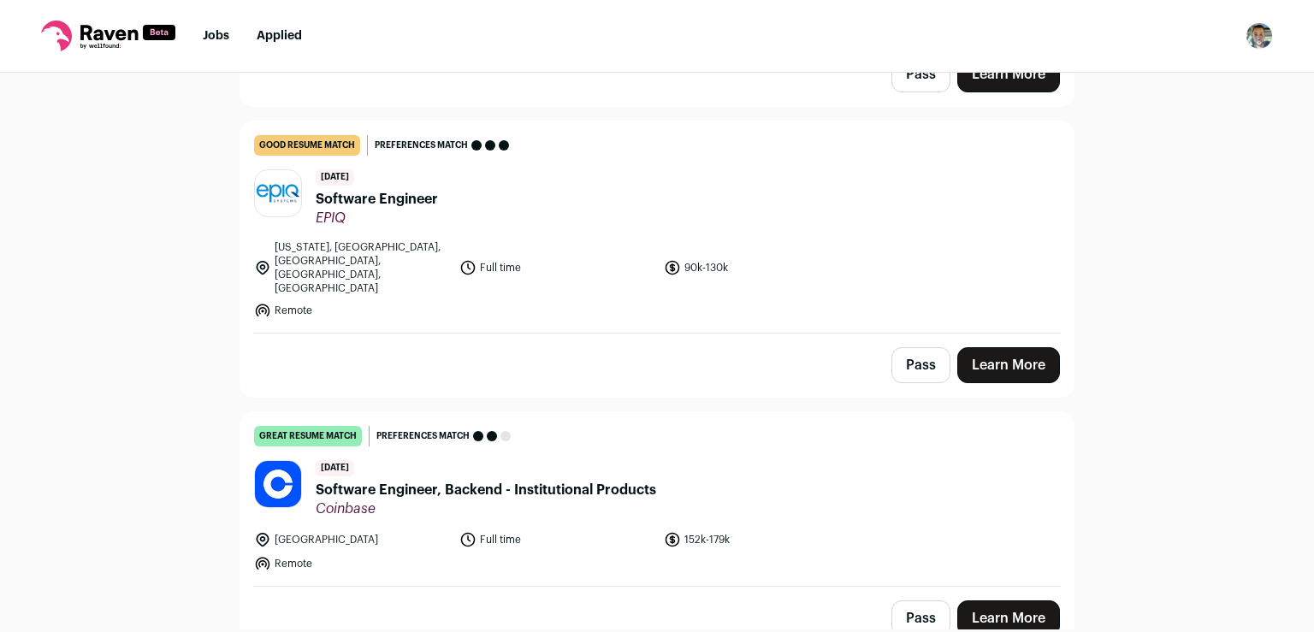
click at [985, 347] on link "Learn More" at bounding box center [1008, 365] width 103 height 36
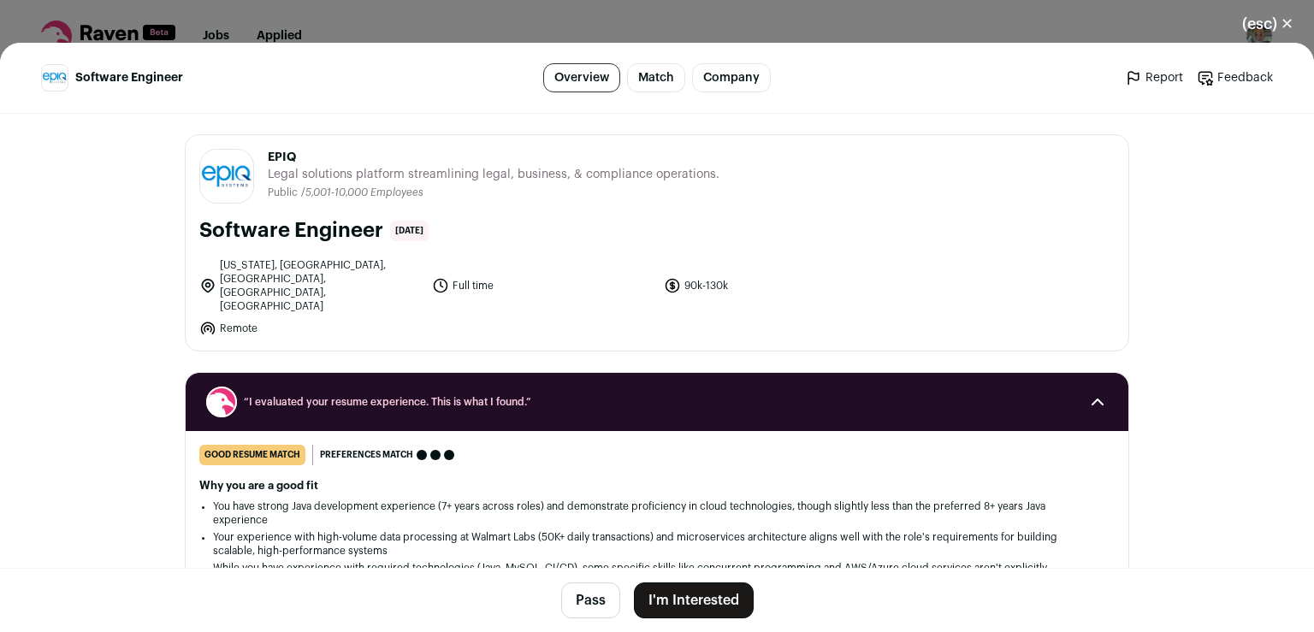
click at [672, 604] on button "I'm Interested" at bounding box center [694, 601] width 120 height 36
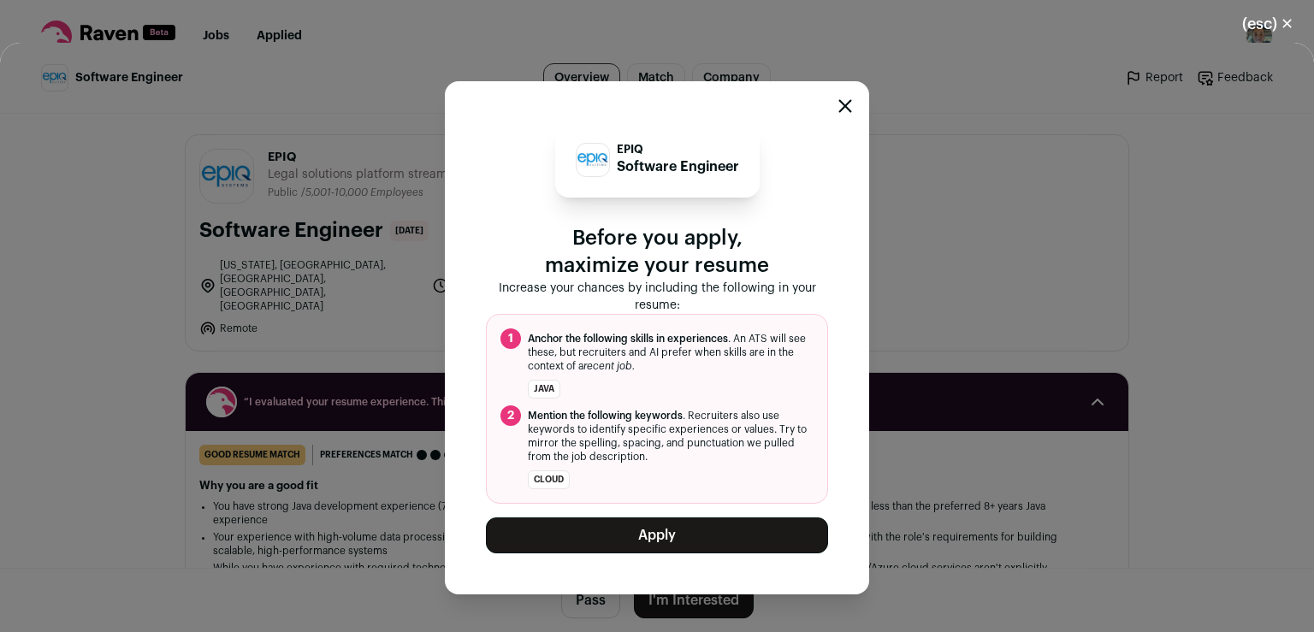
click at [683, 535] on button "Apply" at bounding box center [657, 536] width 342 height 36
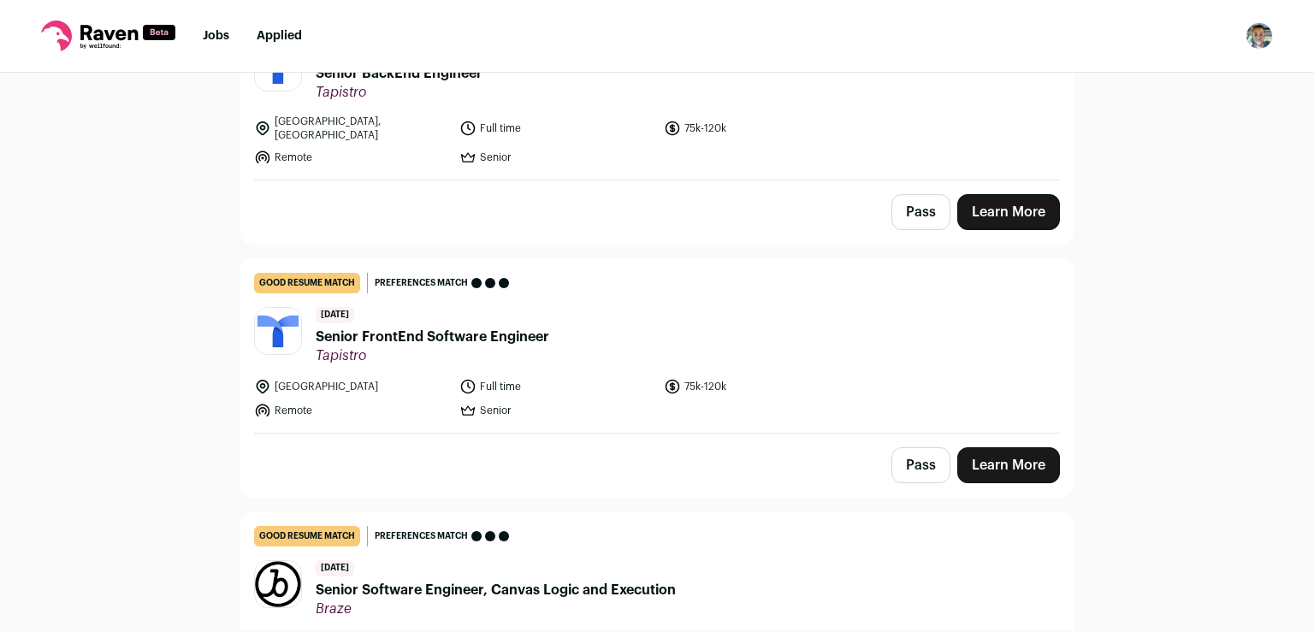
scroll to position [256, 0]
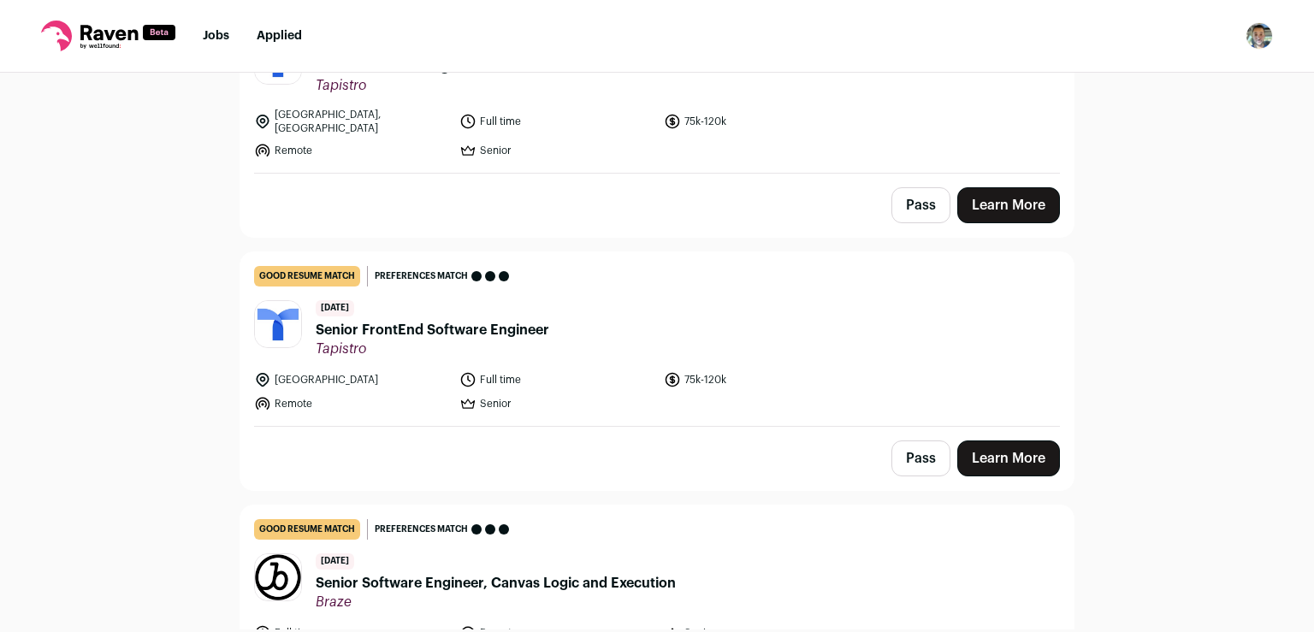
click at [991, 447] on link "Learn More" at bounding box center [1008, 459] width 103 height 36
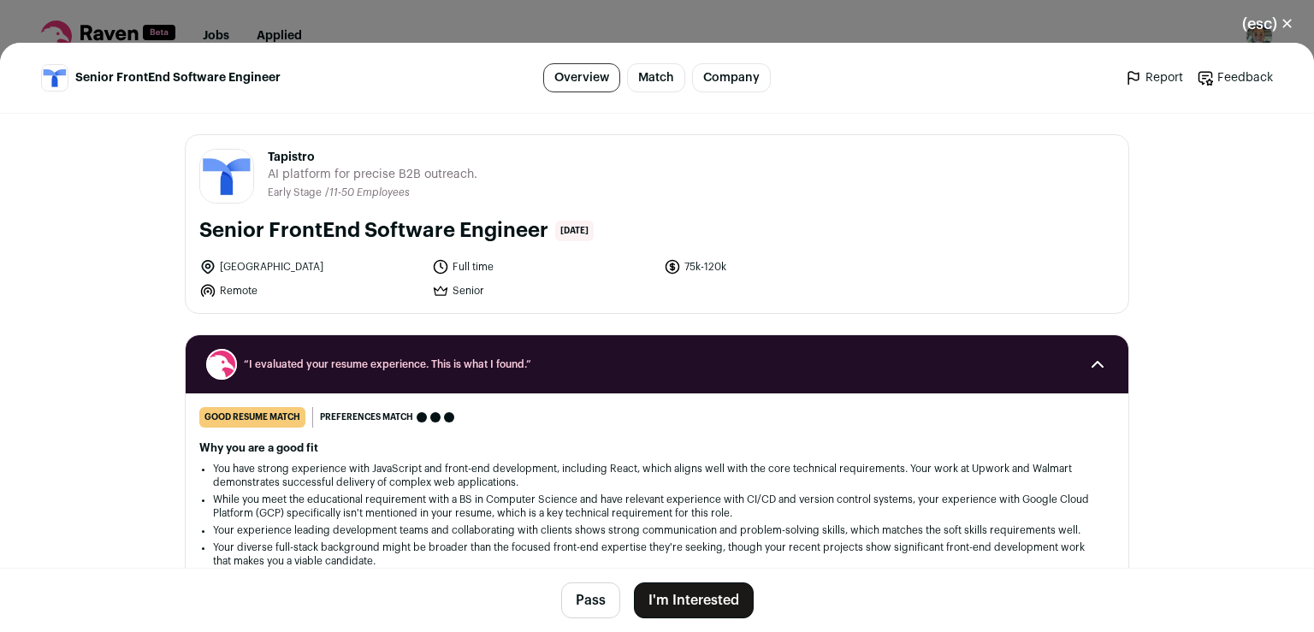
click at [674, 606] on button "I'm Interested" at bounding box center [694, 601] width 120 height 36
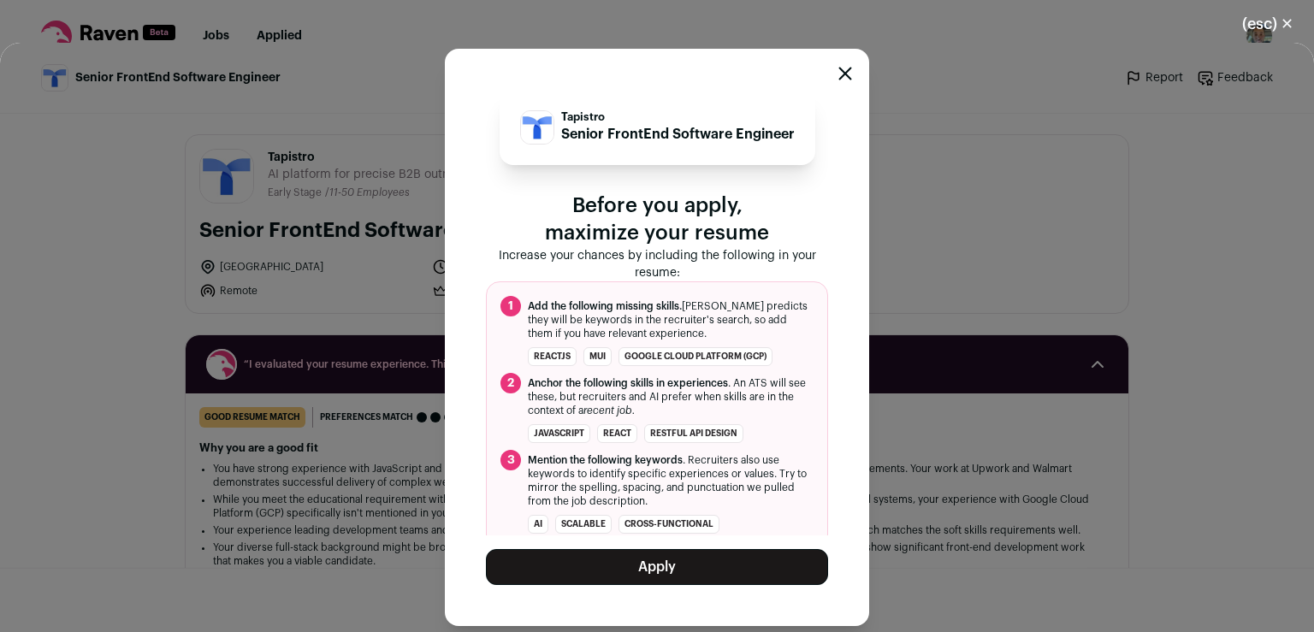
click at [693, 578] on button "Apply" at bounding box center [657, 567] width 342 height 36
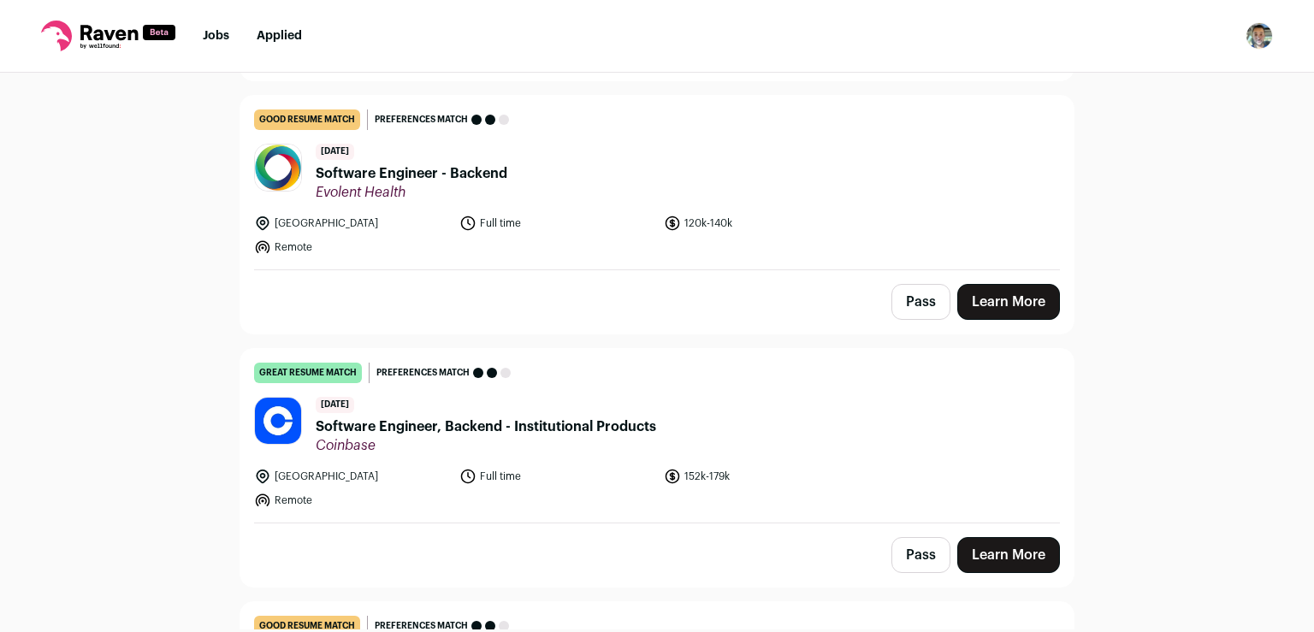
scroll to position [1458, 0]
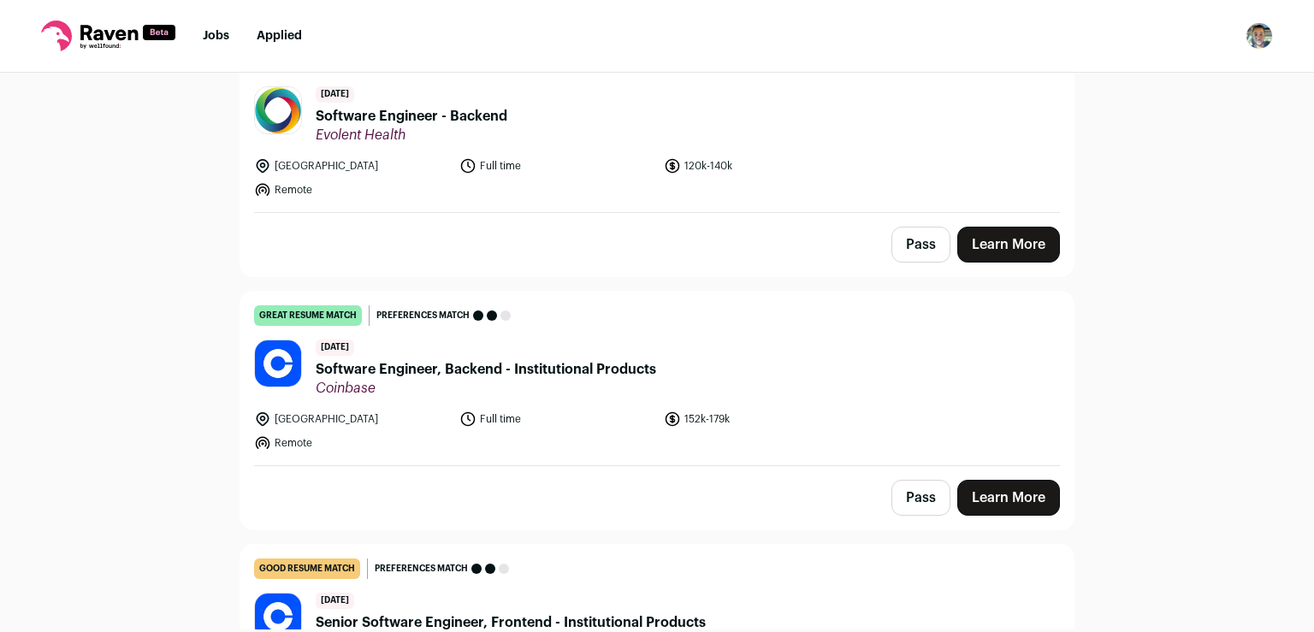
click at [580, 387] on link "great resume match You meet the must-have requirements, the nice-to-have requir…" at bounding box center [656, 379] width 833 height 174
